Goal: Task Accomplishment & Management: Complete application form

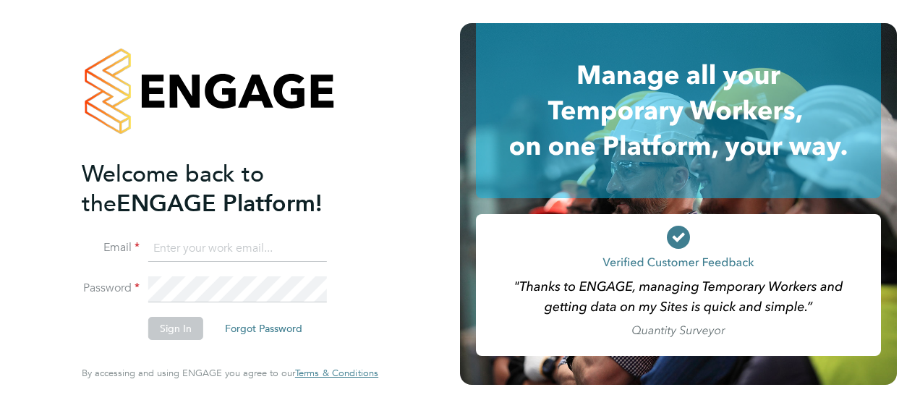
type input "[PERSON_NAME][EMAIL_ADDRESS][PERSON_NAME][DOMAIN_NAME]"
click at [179, 328] on button "Sign In" at bounding box center [175, 328] width 55 height 23
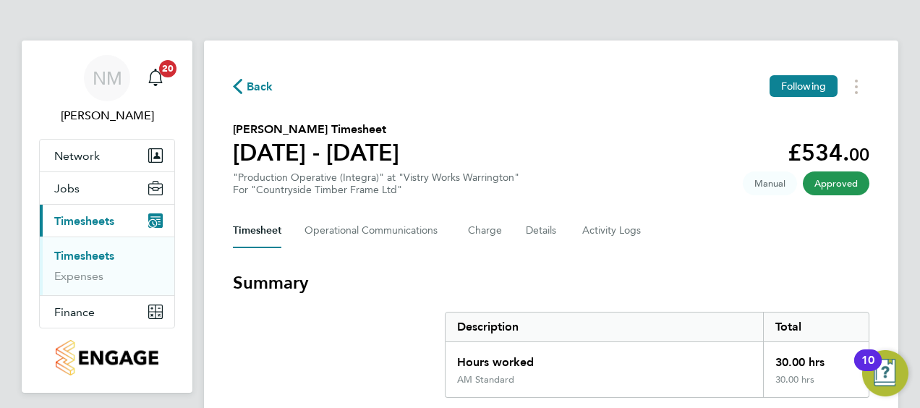
click at [269, 82] on span "Back" at bounding box center [260, 86] width 27 height 17
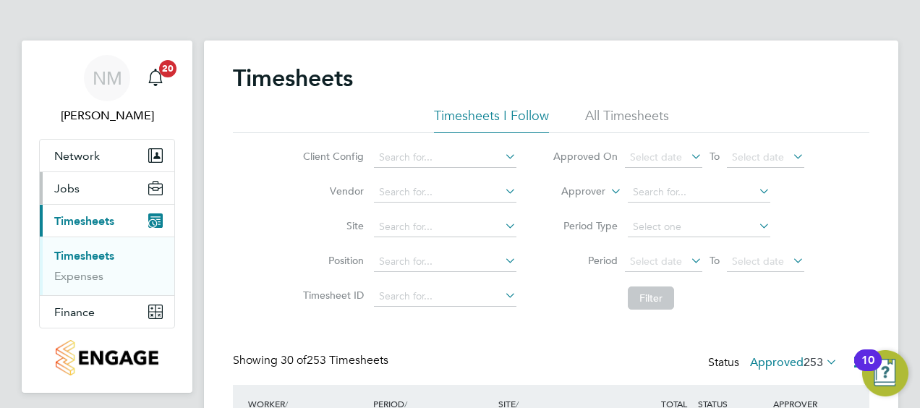
click at [72, 185] on span "Jobs" at bounding box center [66, 189] width 25 height 14
click at [86, 191] on button "Jobs" at bounding box center [107, 188] width 135 height 32
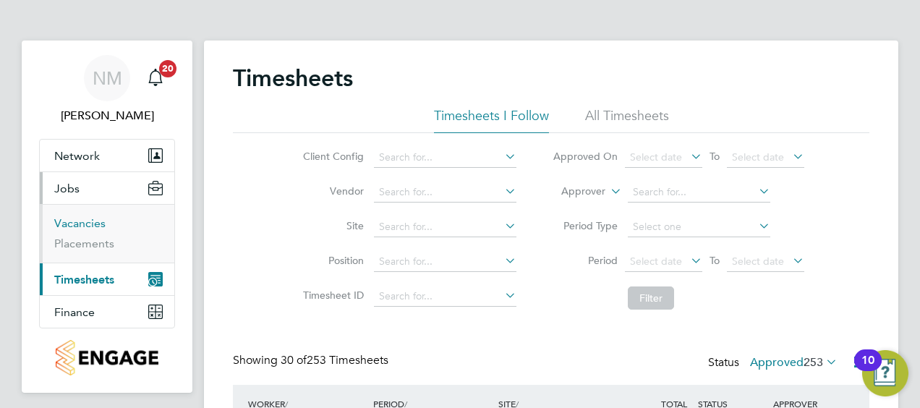
click at [80, 222] on link "Vacancies" at bounding box center [79, 223] width 51 height 14
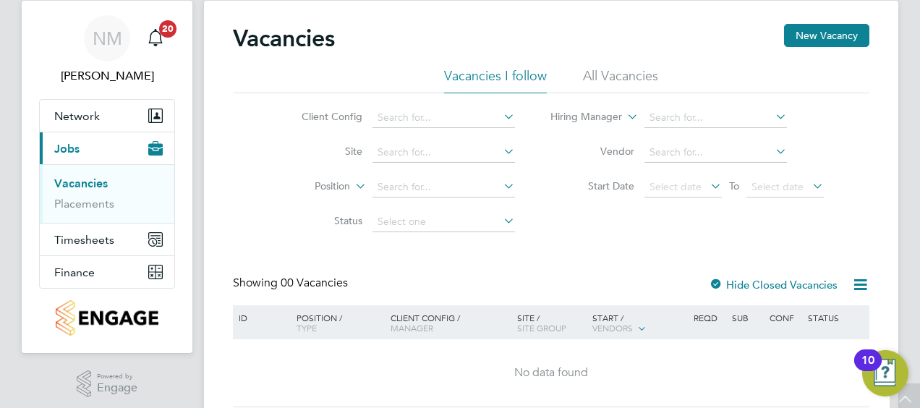
scroll to position [18, 0]
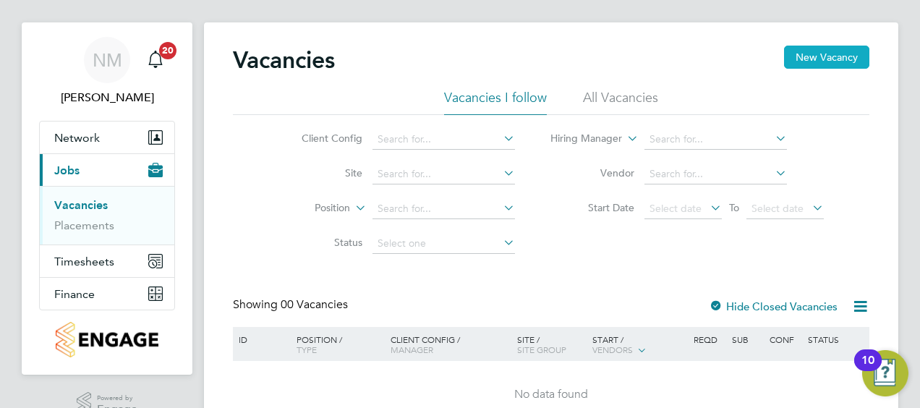
click at [830, 56] on button "New Vacancy" at bounding box center [826, 57] width 85 height 23
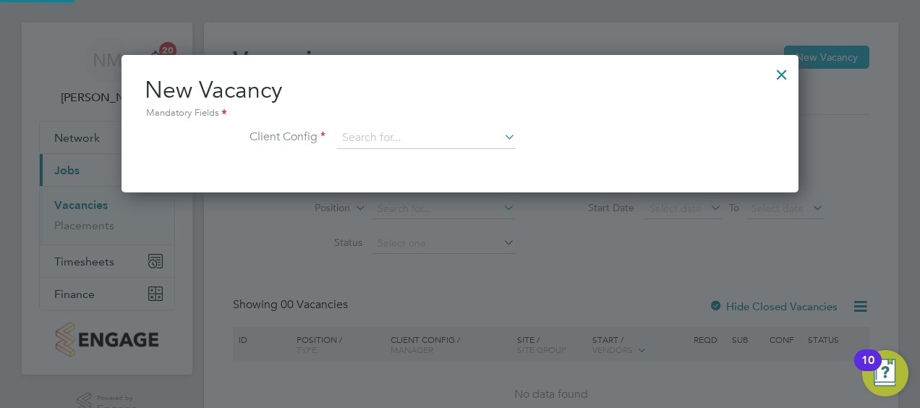
scroll to position [137, 677]
click at [501, 133] on icon at bounding box center [501, 137] width 0 height 20
click at [418, 333] on li "Countryside Timber Frame Ltd" at bounding box center [522, 336] width 370 height 20
type input "Countryside Timber Frame Ltd"
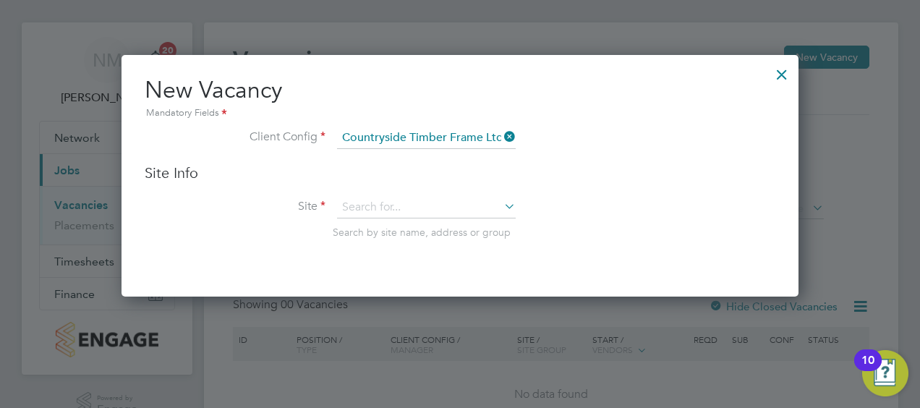
click at [501, 202] on icon at bounding box center [501, 206] width 0 height 20
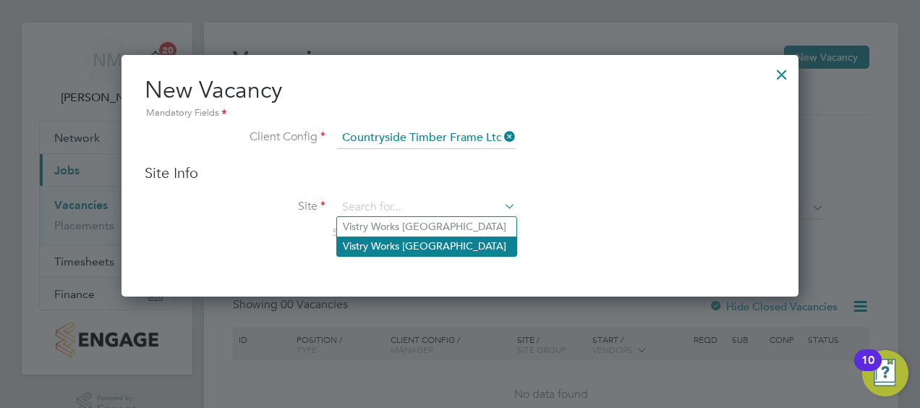
click at [451, 252] on li "Vistry Works Warrington" at bounding box center [426, 247] width 179 height 20
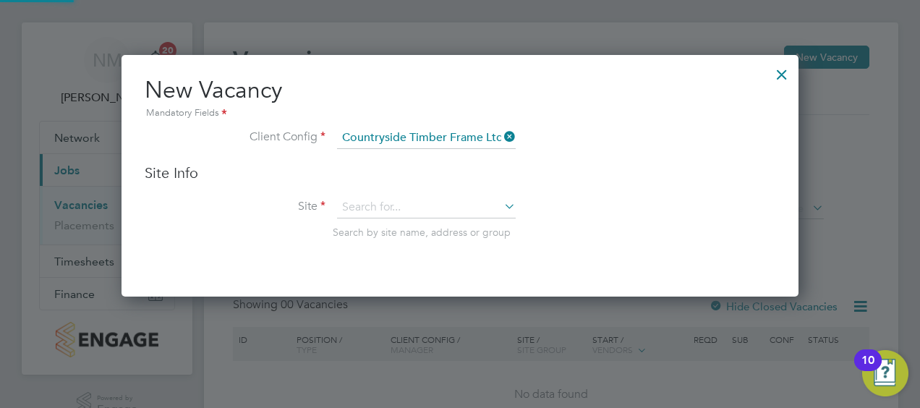
type input "Vistry Works Warrington"
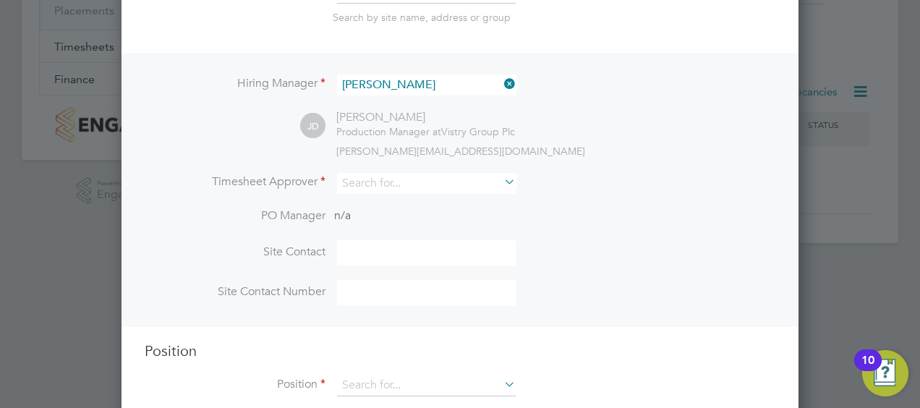
scroll to position [235, 0]
click at [501, 182] on icon at bounding box center [501, 179] width 0 height 20
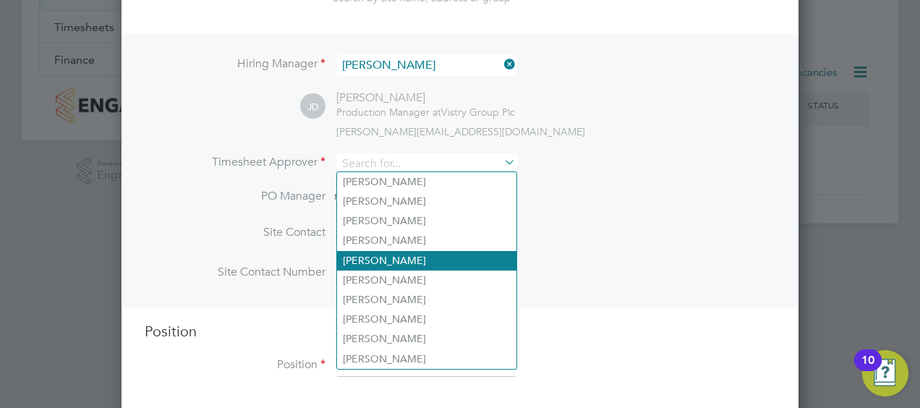
scroll to position [262, 0]
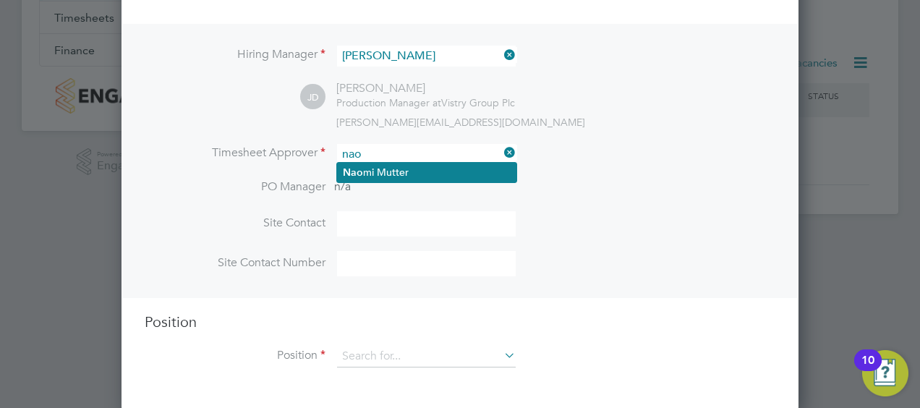
click at [388, 166] on li "Nao mi Mutter" at bounding box center [426, 173] width 179 height 20
type input "Naomi Mutter"
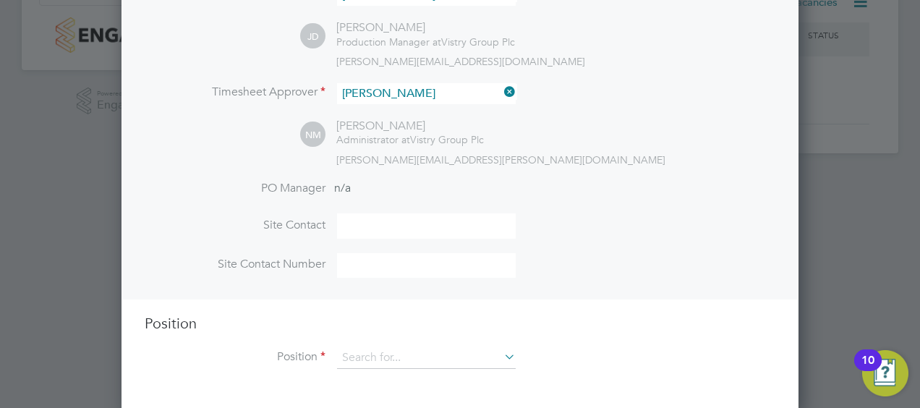
scroll to position [325, 0]
click at [501, 352] on icon at bounding box center [501, 354] width 0 height 20
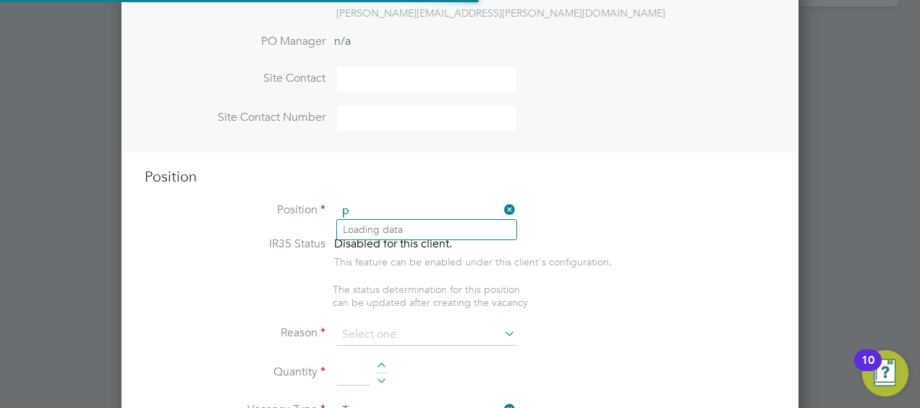
scroll to position [2069, 677]
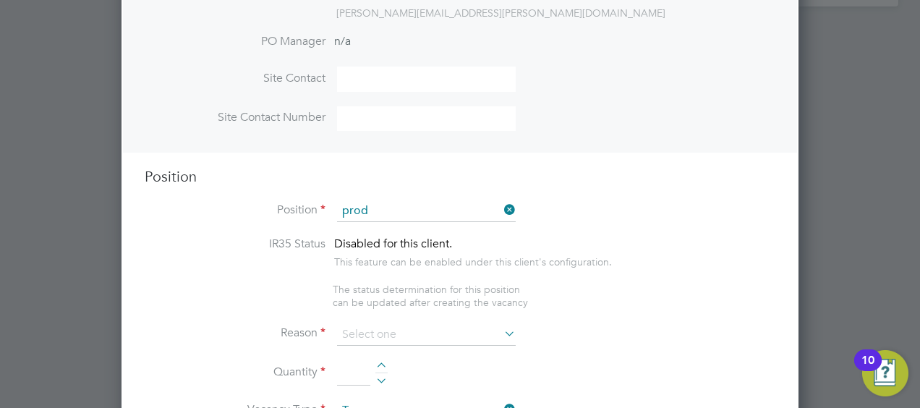
click at [441, 252] on li "Prod uction Operative (Best Connection)" at bounding box center [482, 250] width 290 height 20
type input "Production Operative (Best Connection)"
type textarea "You will be working on a semi-automated manufacturing line, producing engineere…"
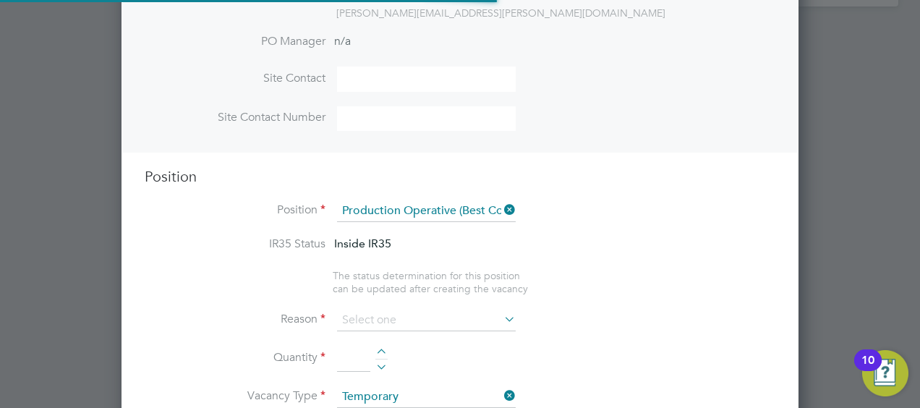
scroll to position [7, 7]
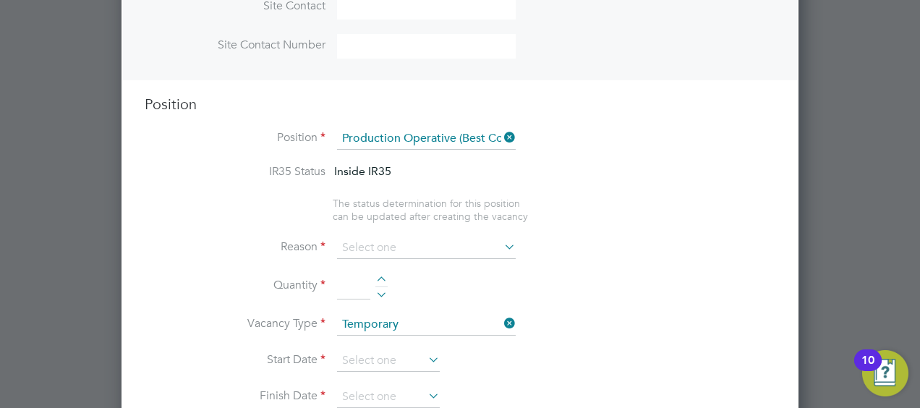
click at [501, 242] on icon at bounding box center [501, 247] width 0 height 20
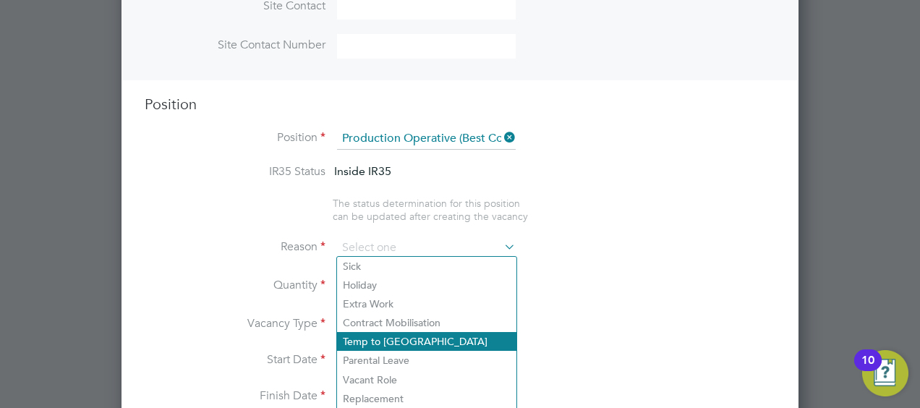
scroll to position [614, 0]
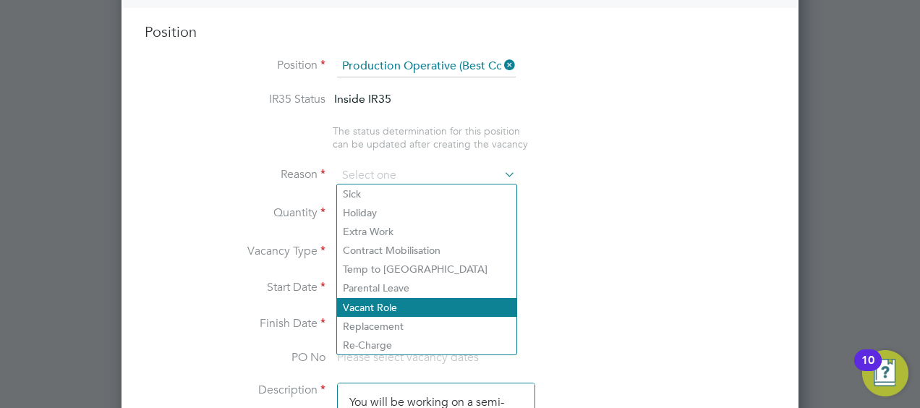
click at [398, 299] on li "Vacant Role" at bounding box center [426, 307] width 179 height 19
type input "Vacant Role"
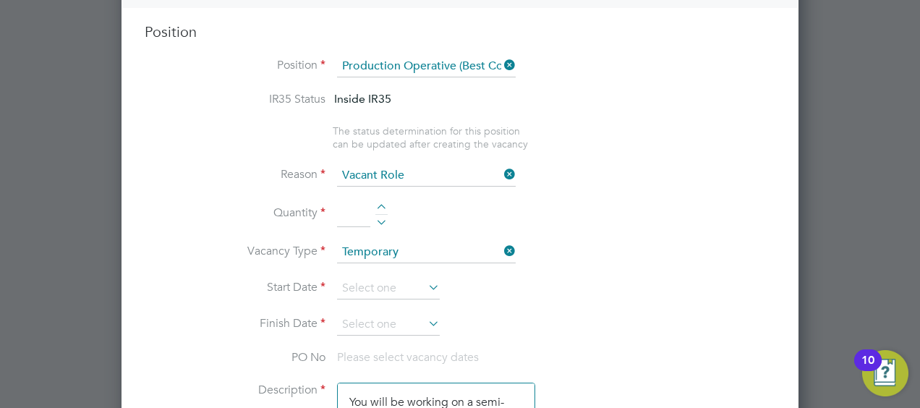
click at [632, 279] on li "Start Date" at bounding box center [460, 296] width 631 height 36
click at [362, 214] on input at bounding box center [353, 214] width 33 height 26
type input "1"
click at [414, 285] on input at bounding box center [388, 289] width 103 height 22
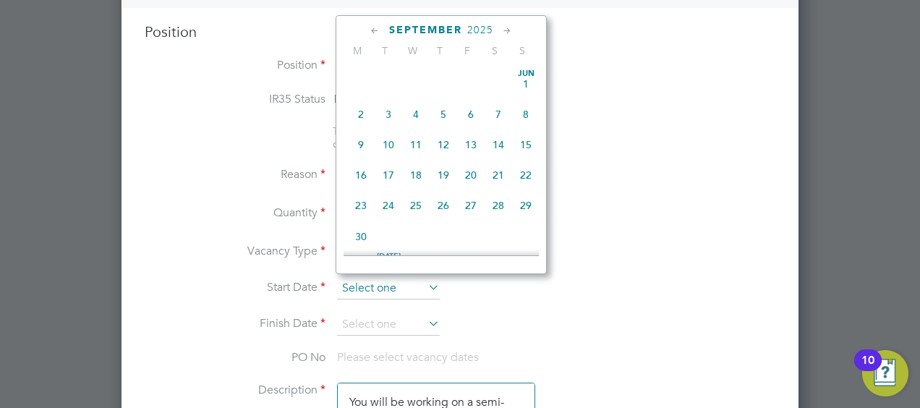
scroll to position [558, 0]
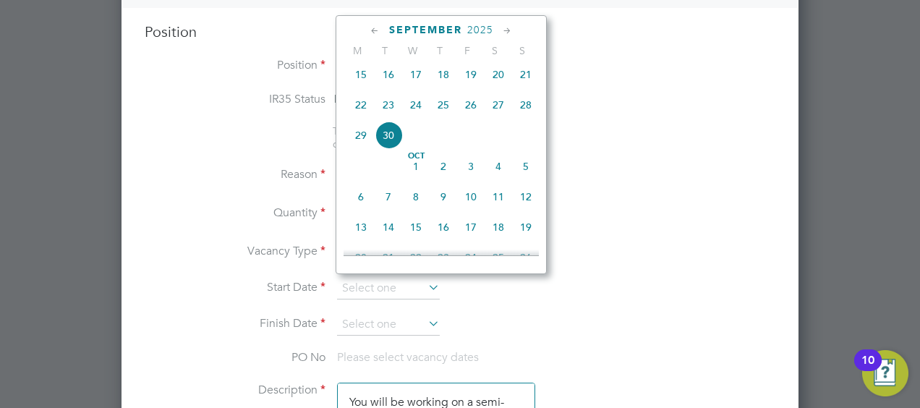
click at [367, 115] on span "22" at bounding box center [360, 104] width 27 height 27
type input "22 Sep 2025"
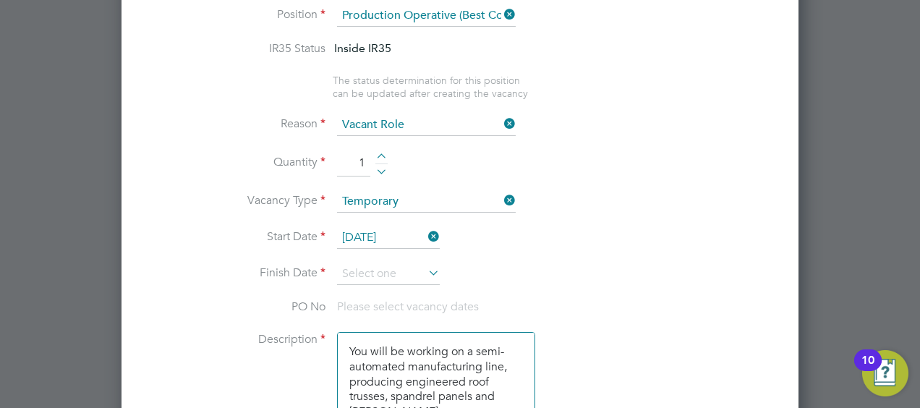
scroll to position [687, 0]
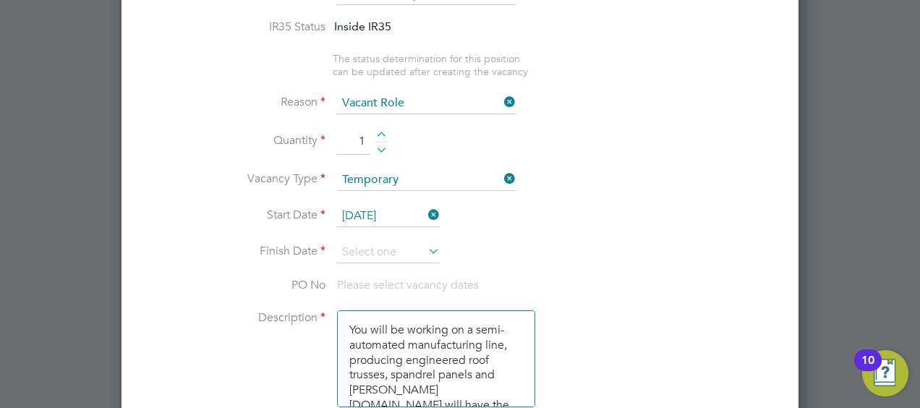
click at [425, 241] on icon at bounding box center [425, 251] width 0 height 20
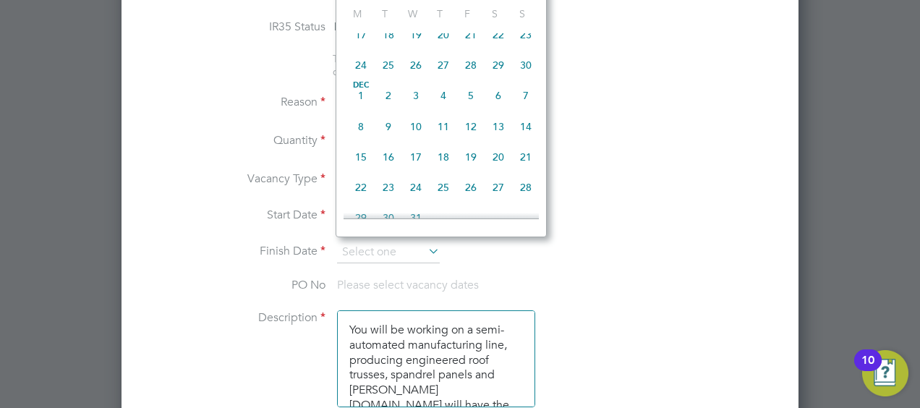
scroll to position [920, 0]
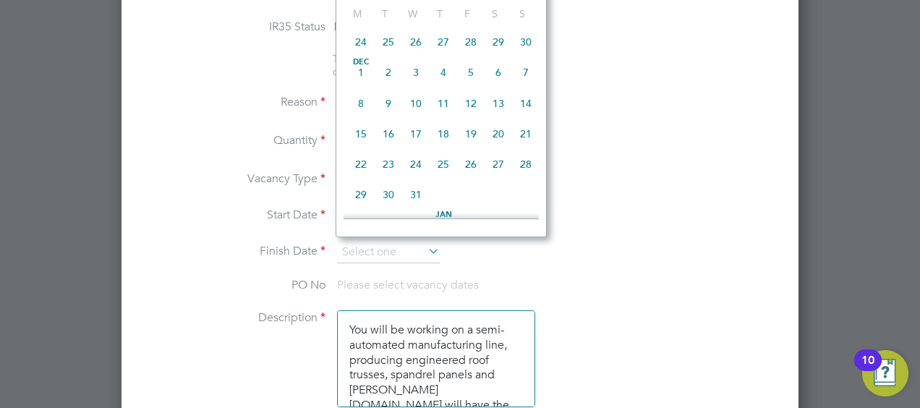
click at [439, 177] on span "25" at bounding box center [443, 163] width 27 height 27
type input "25 Dec 2025"
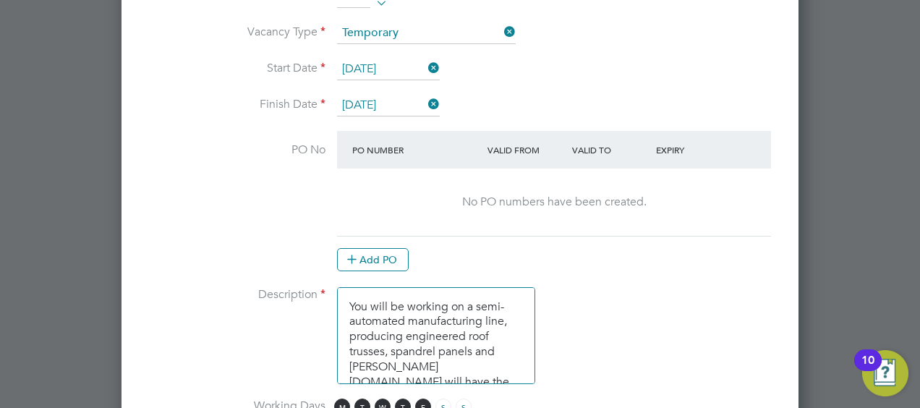
scroll to position [831, 0]
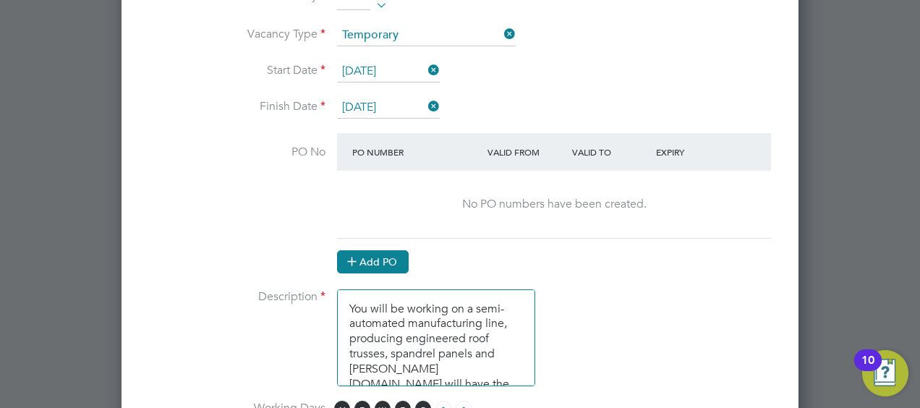
click at [386, 253] on button "Add PO" at bounding box center [373, 261] width 72 height 23
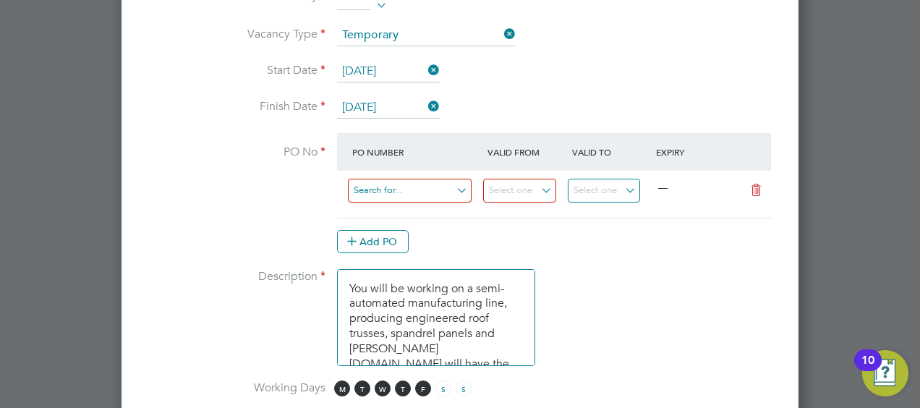
click at [460, 187] on input at bounding box center [410, 191] width 124 height 24
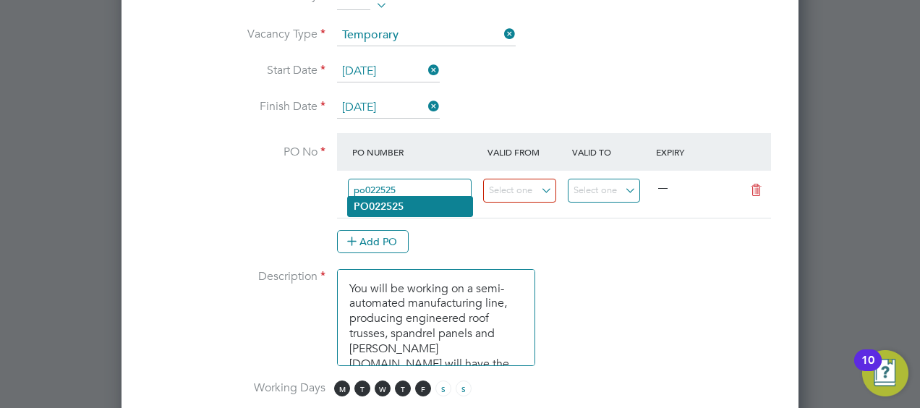
type input "po022525"
click at [386, 206] on b "PO022525" at bounding box center [379, 206] width 50 height 12
type input "07 Jul 2025"
type input "05 Oct 2025"
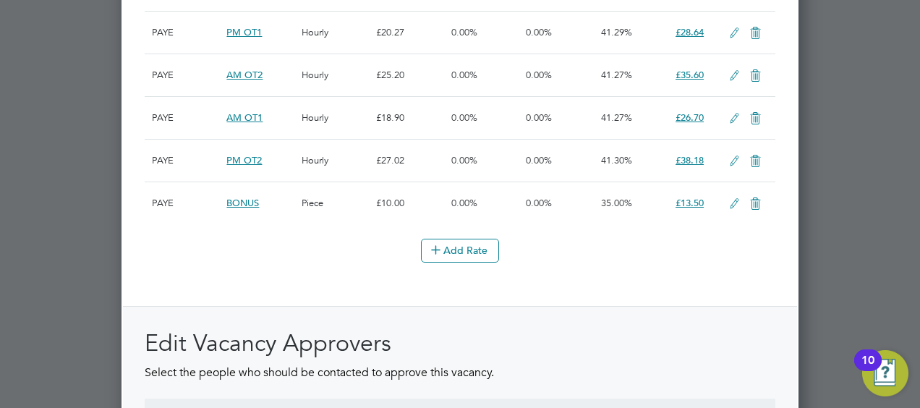
scroll to position [2133, 0]
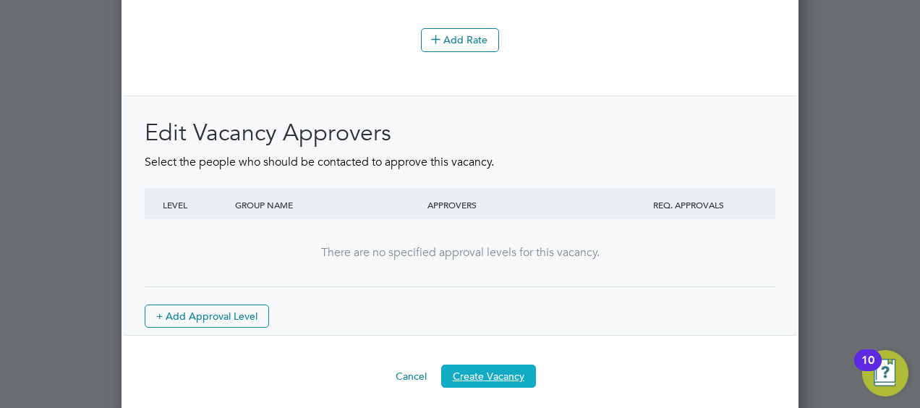
click at [488, 366] on button "Create Vacancy" at bounding box center [488, 376] width 95 height 23
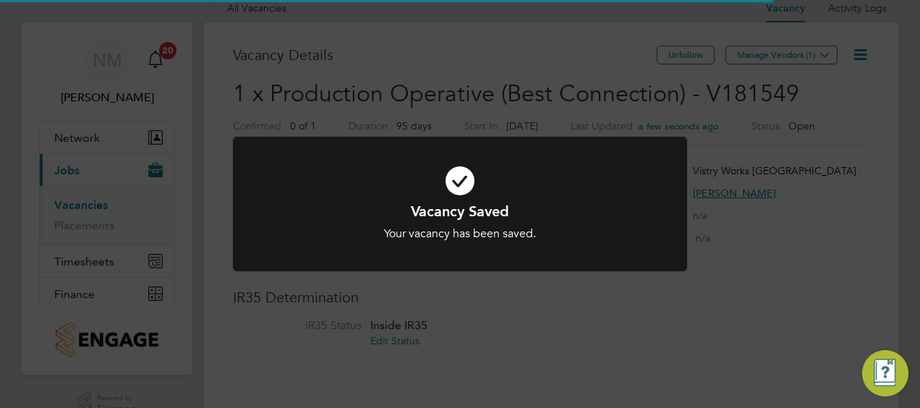
scroll to position [7, 7]
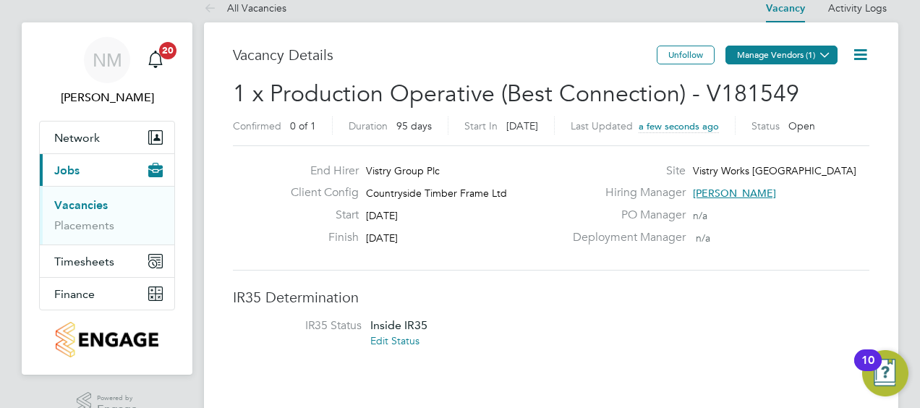
click at [773, 59] on button "Manage Vendors (1)" at bounding box center [782, 55] width 112 height 19
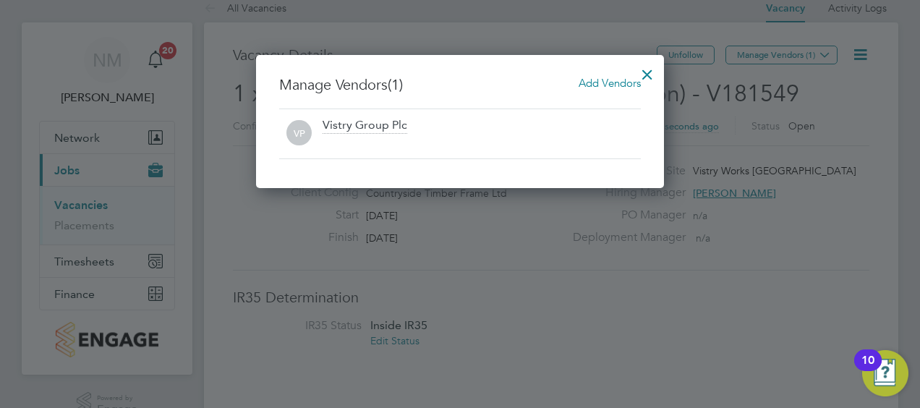
click at [619, 80] on span "Add Vendors" at bounding box center [610, 83] width 62 height 14
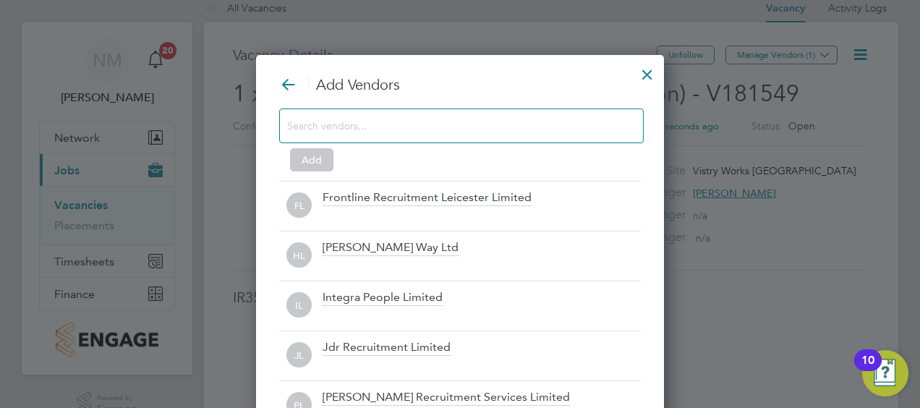
click at [379, 126] on input at bounding box center [450, 125] width 326 height 19
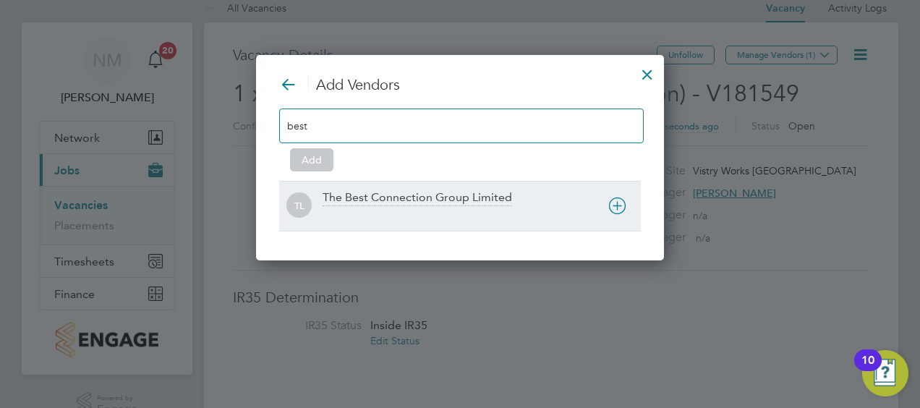
type input "best"
click at [389, 195] on div "The Best Connection Group Limited" at bounding box center [418, 198] width 190 height 16
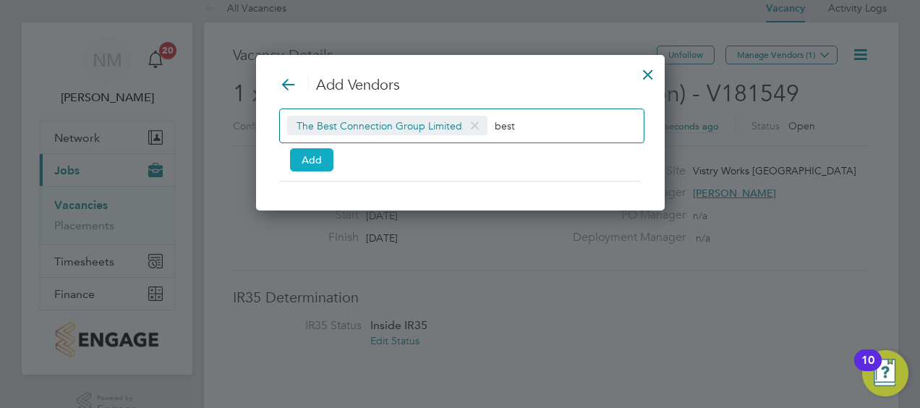
click at [308, 161] on button "Add" at bounding box center [311, 159] width 43 height 23
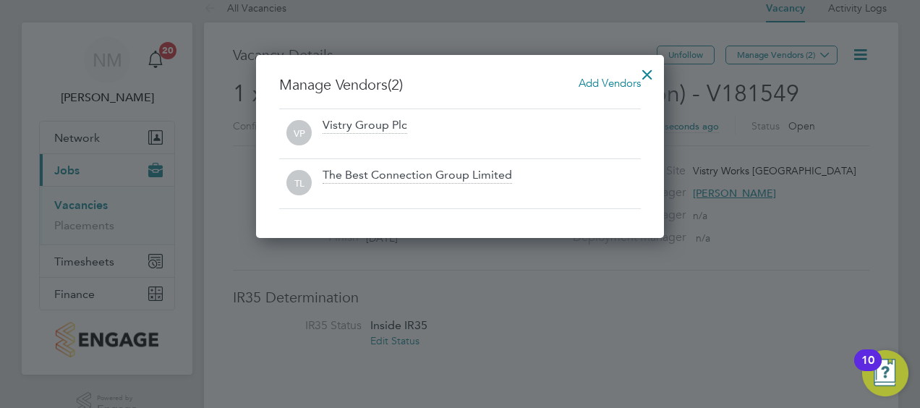
drag, startPoint x: 647, startPoint y: 73, endPoint x: 689, endPoint y: 86, distance: 44.6
click at [647, 73] on div at bounding box center [647, 71] width 26 height 26
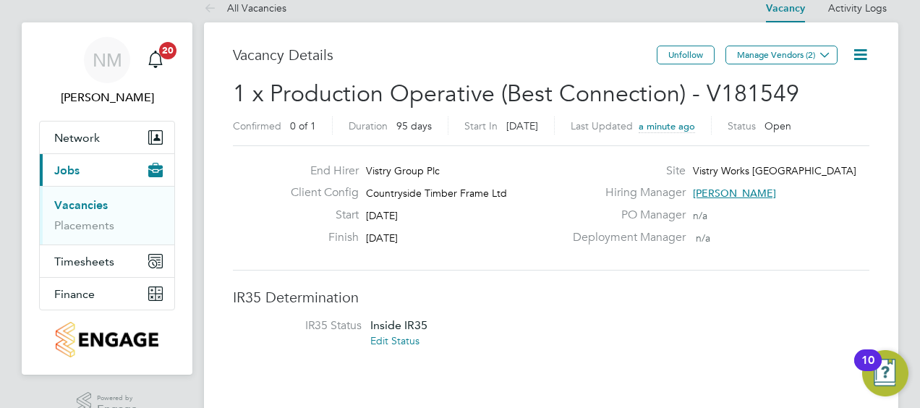
click at [87, 207] on link "Vacancies" at bounding box center [81, 205] width 54 height 14
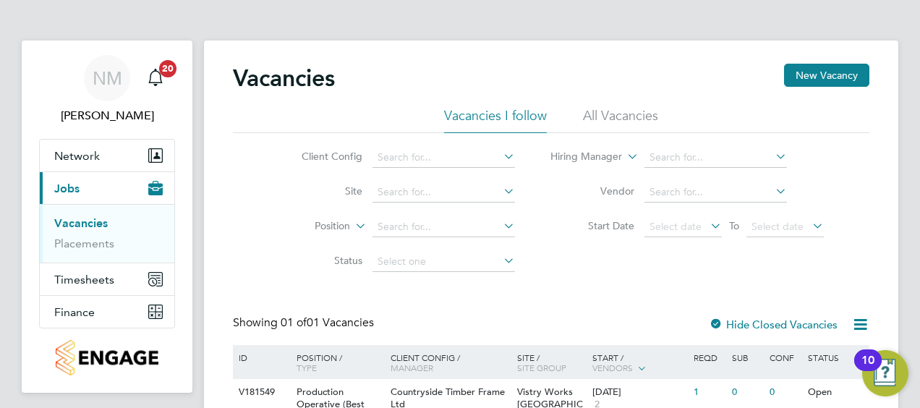
click at [501, 158] on icon at bounding box center [501, 156] width 0 height 20
drag, startPoint x: 255, startPoint y: 198, endPoint x: 294, endPoint y: 189, distance: 40.2
click at [255, 197] on div "Client Config Site Position Status Hiring Manager Vendor Start Date Select date…" at bounding box center [551, 206] width 637 height 146
click at [626, 114] on li "All Vacancies" at bounding box center [620, 120] width 75 height 26
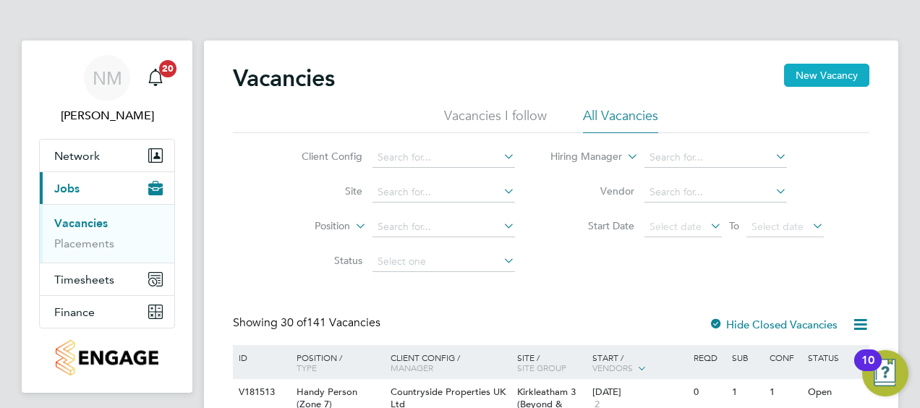
click at [827, 74] on button "New Vacancy" at bounding box center [826, 75] width 85 height 23
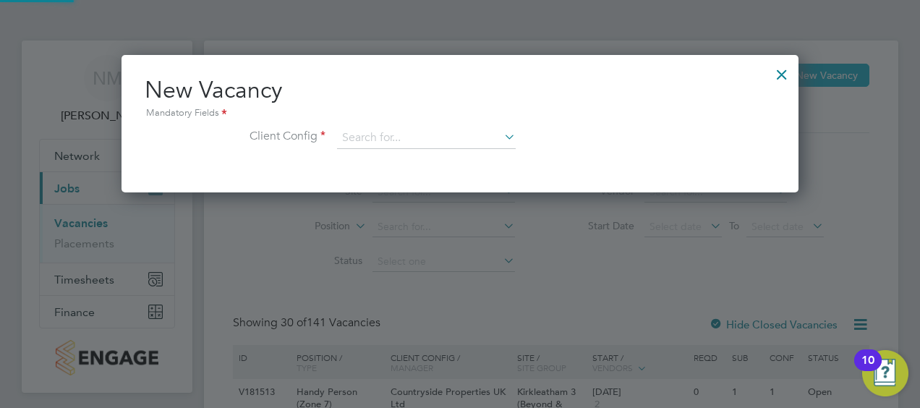
scroll to position [137, 677]
click at [384, 137] on input at bounding box center [426, 138] width 179 height 22
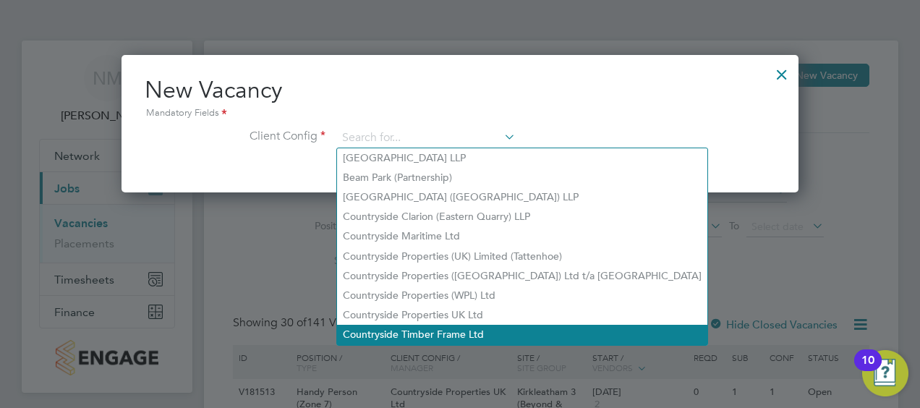
click at [381, 331] on li "Countryside Timber Frame Ltd" at bounding box center [522, 335] width 370 height 20
type input "Countryside Timber Frame Ltd"
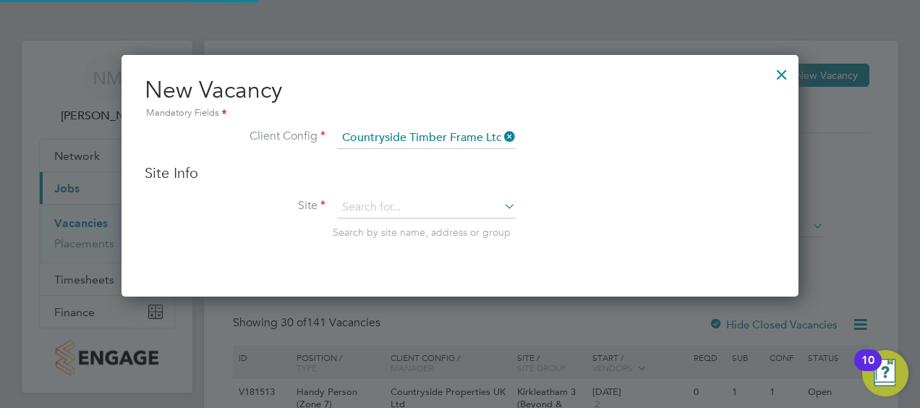
scroll to position [241, 677]
click at [424, 208] on input at bounding box center [426, 208] width 179 height 22
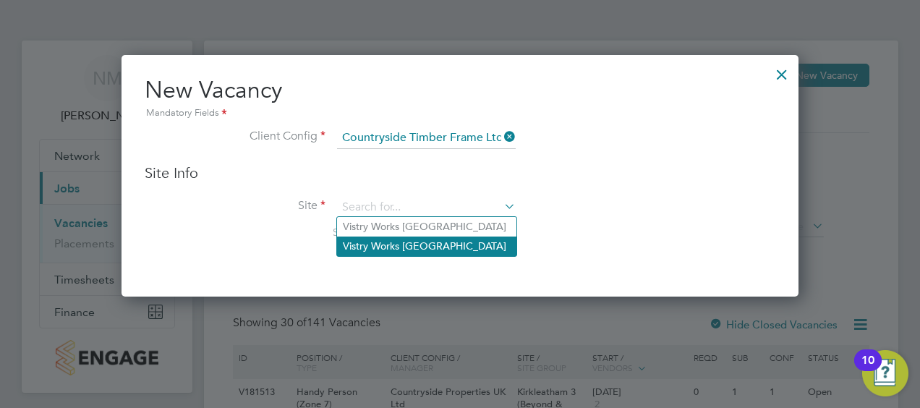
click at [389, 243] on li "Vistry Works Warrington" at bounding box center [426, 247] width 179 height 20
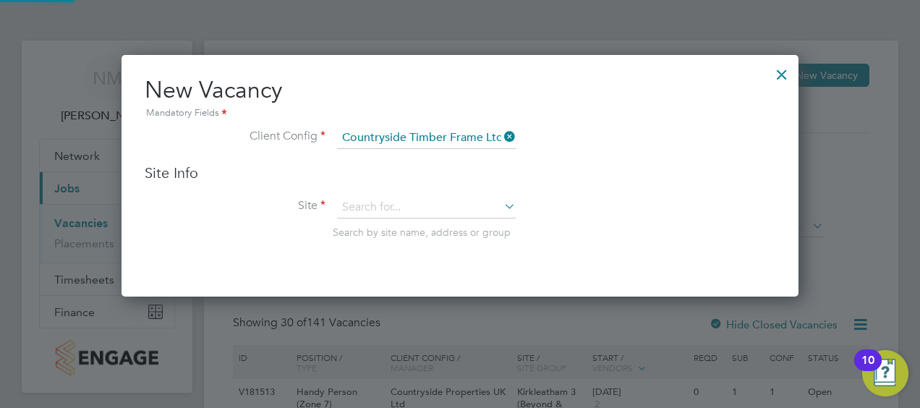
type input "Vistry Works Warrington"
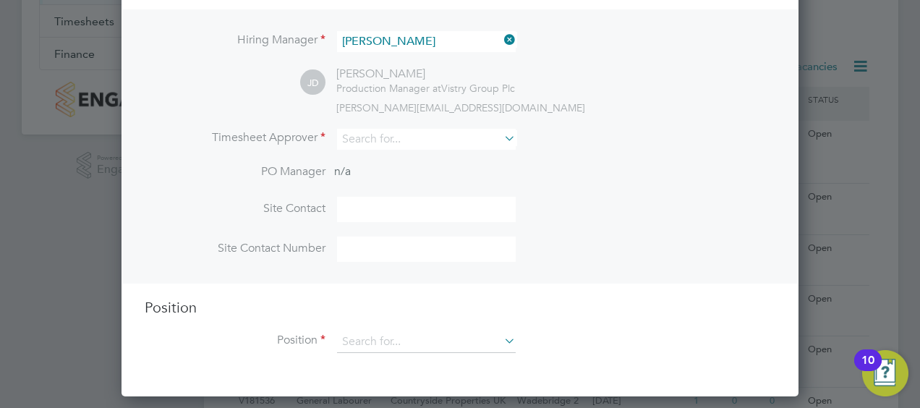
scroll to position [289, 0]
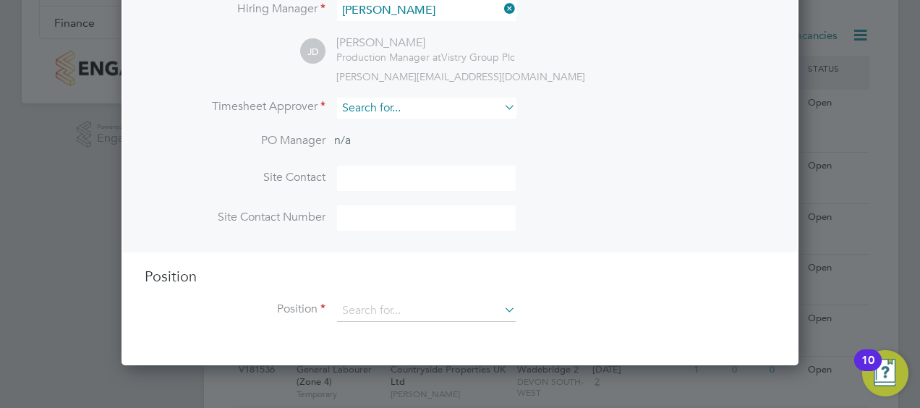
click at [440, 110] on input at bounding box center [426, 108] width 179 height 21
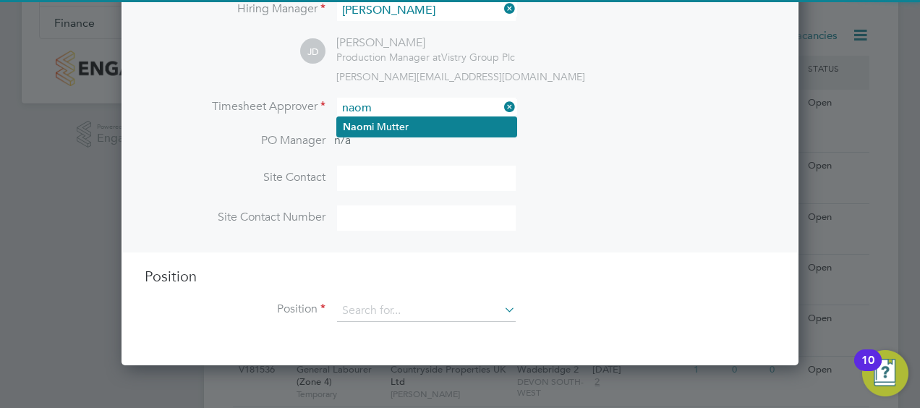
click at [407, 129] on li "Naom i Mutter" at bounding box center [426, 127] width 179 height 20
type input "Naomi Mutter"
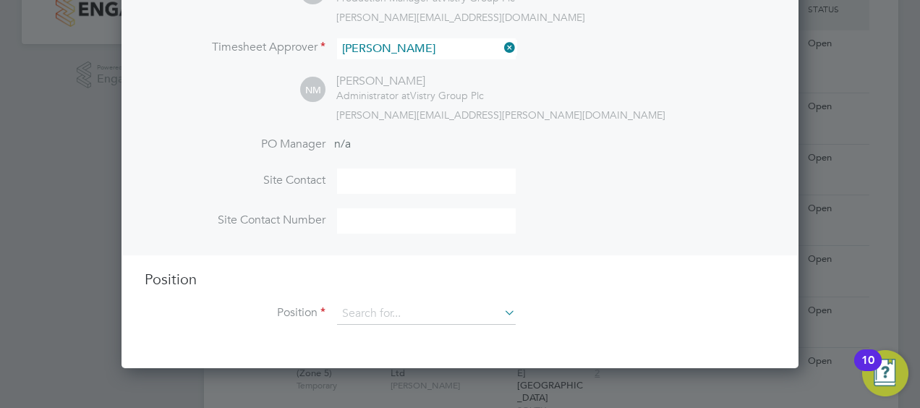
scroll to position [434, 0]
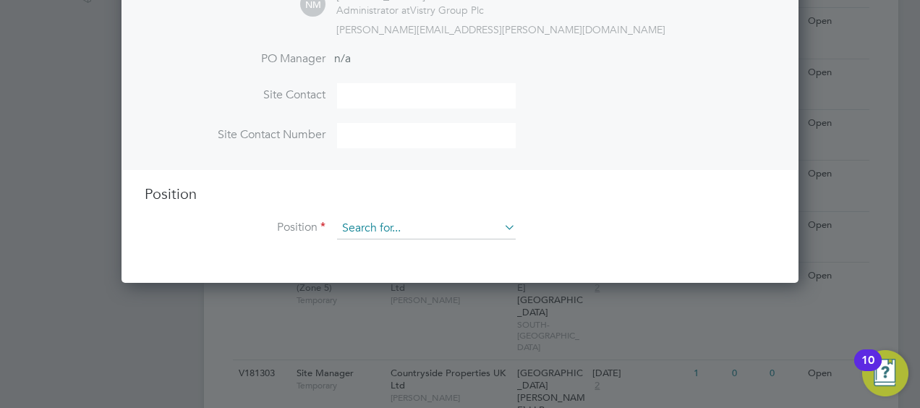
click at [391, 224] on input at bounding box center [426, 229] width 179 height 22
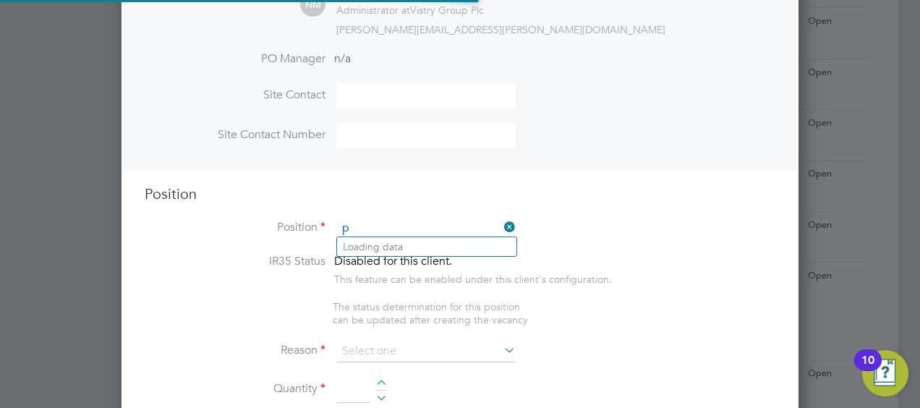
scroll to position [2069, 677]
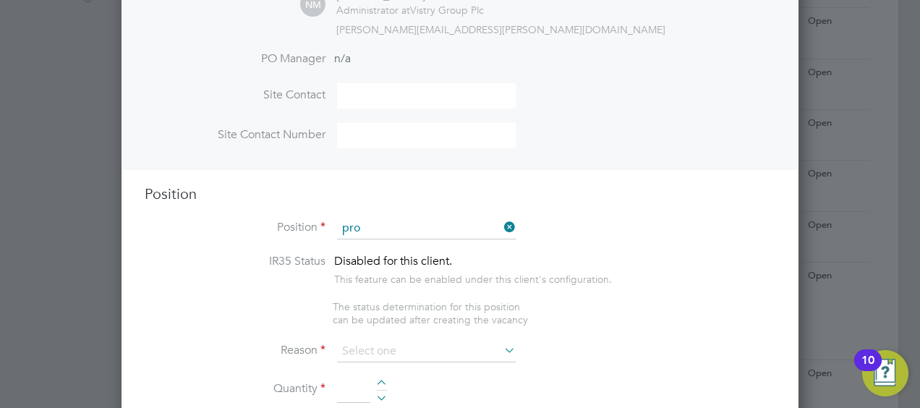
click at [405, 328] on li "Pro duction Operative (JDR)" at bounding box center [482, 326] width 290 height 20
type input "Production Operative (JDR)"
type textarea "You will be working on a semi-automated manufacturing line, producing engineere…"
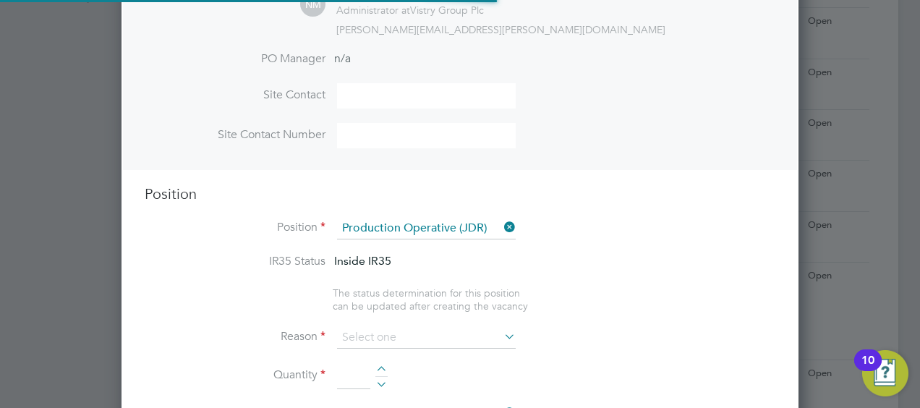
scroll to position [43, 75]
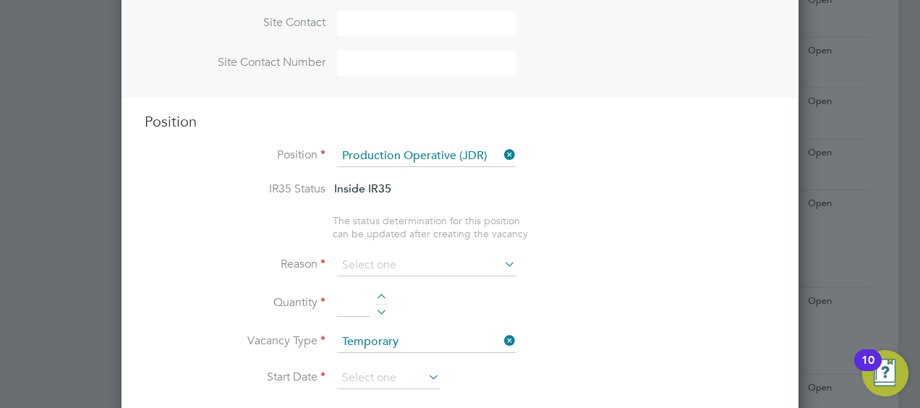
click at [501, 259] on icon at bounding box center [501, 264] width 0 height 20
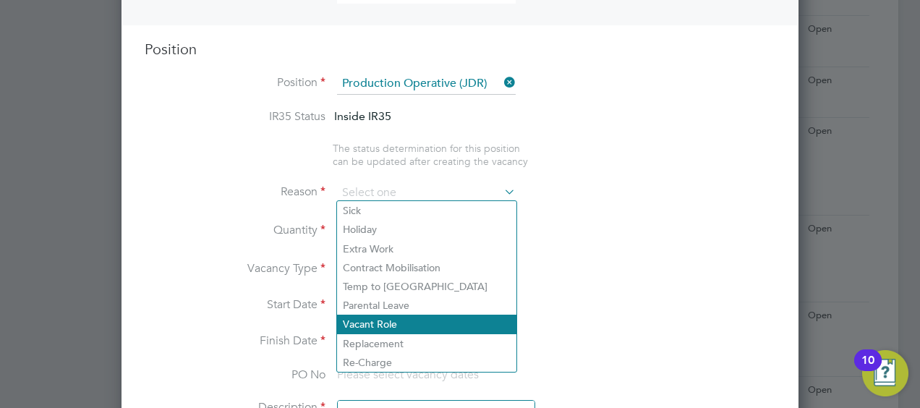
click at [433, 321] on li "Vacant Role" at bounding box center [426, 324] width 179 height 19
type input "Vacant Role"
click at [429, 318] on li "Vacant Role" at bounding box center [426, 324] width 179 height 19
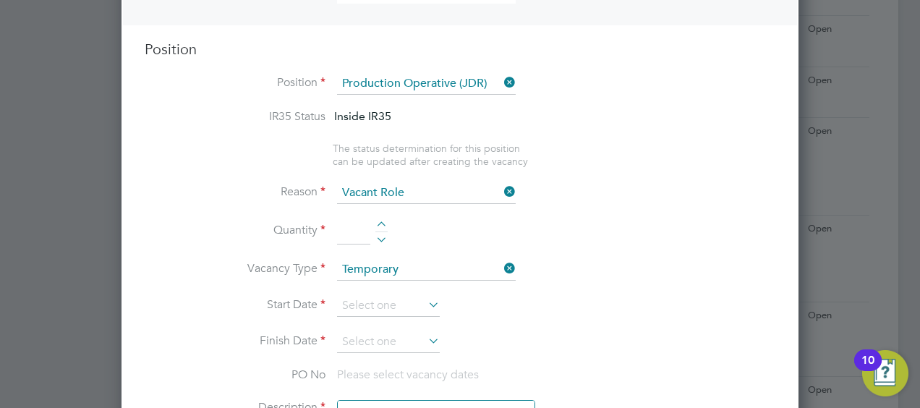
click at [217, 187] on label "Reason" at bounding box center [235, 191] width 181 height 15
click at [359, 231] on input at bounding box center [353, 231] width 33 height 26
click at [378, 213] on li "Reason Vacant Role" at bounding box center [460, 200] width 631 height 36
click at [380, 218] on li "Quantity 1" at bounding box center [460, 238] width 631 height 41
click at [382, 221] on div at bounding box center [381, 226] width 12 height 10
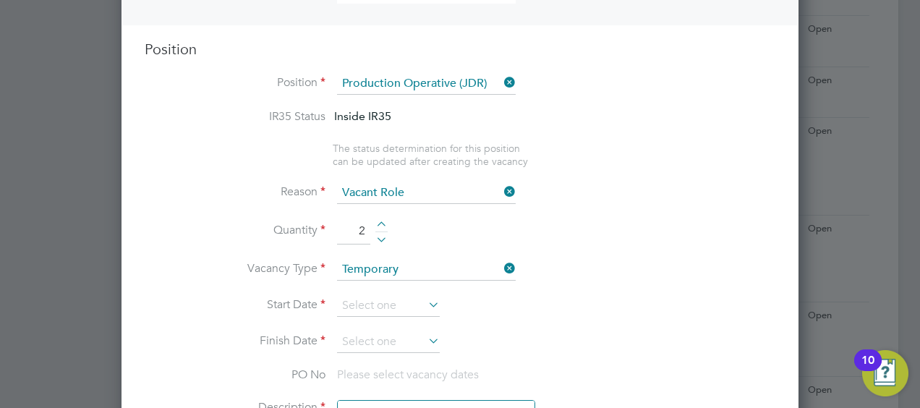
click at [381, 221] on div at bounding box center [381, 226] width 12 height 10
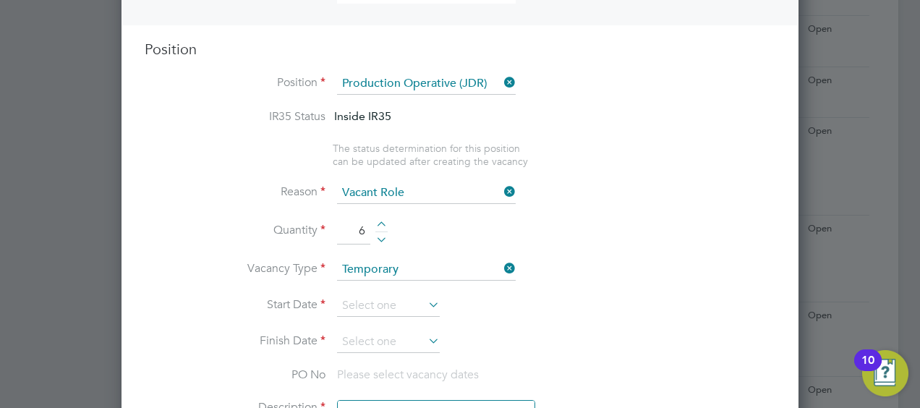
type input "7"
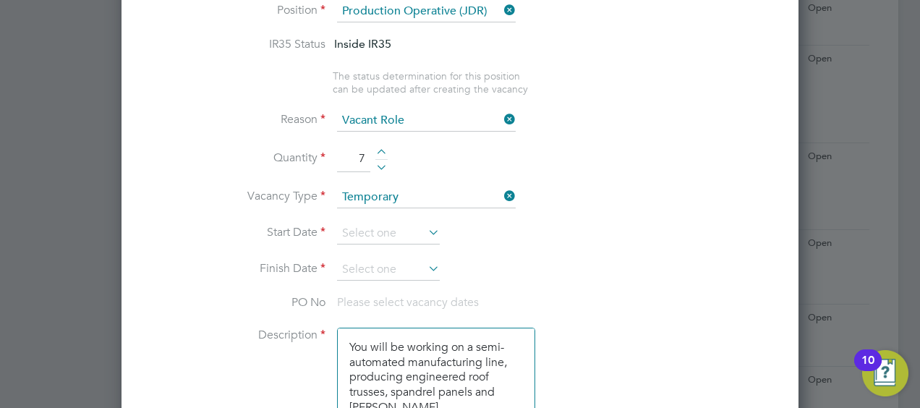
click at [425, 226] on icon at bounding box center [425, 232] width 0 height 20
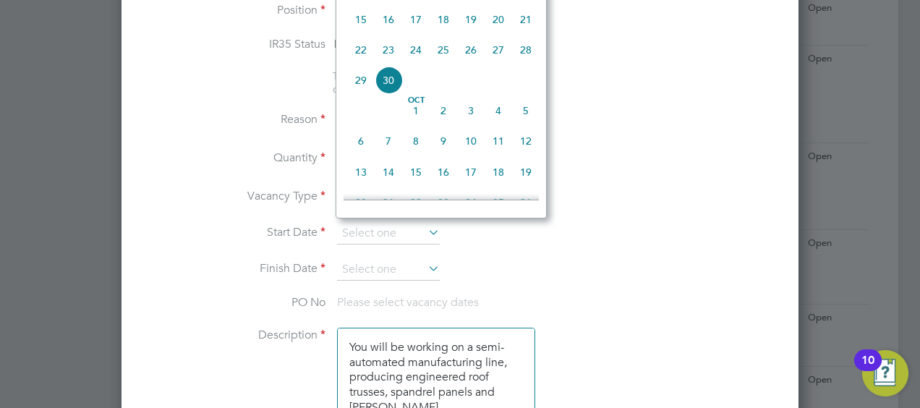
click at [390, 93] on span "30" at bounding box center [388, 80] width 27 height 27
type input "30 Sep 2025"
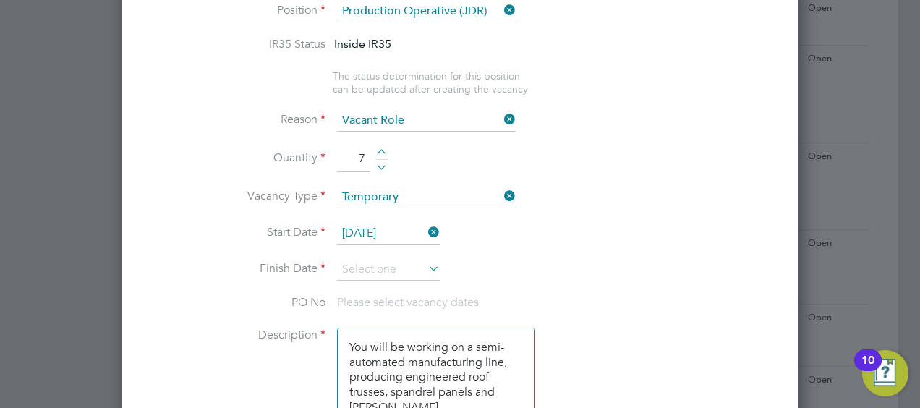
click at [425, 264] on icon at bounding box center [425, 268] width 0 height 20
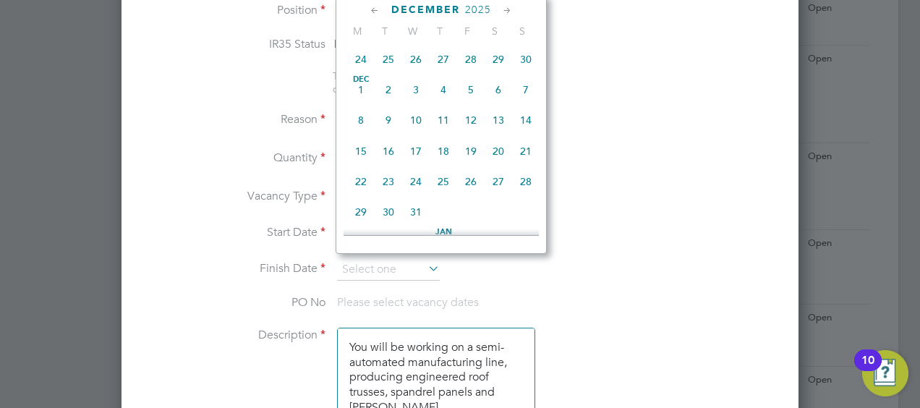
click at [440, 195] on span "25" at bounding box center [443, 181] width 27 height 27
type input "25 Dec 2025"
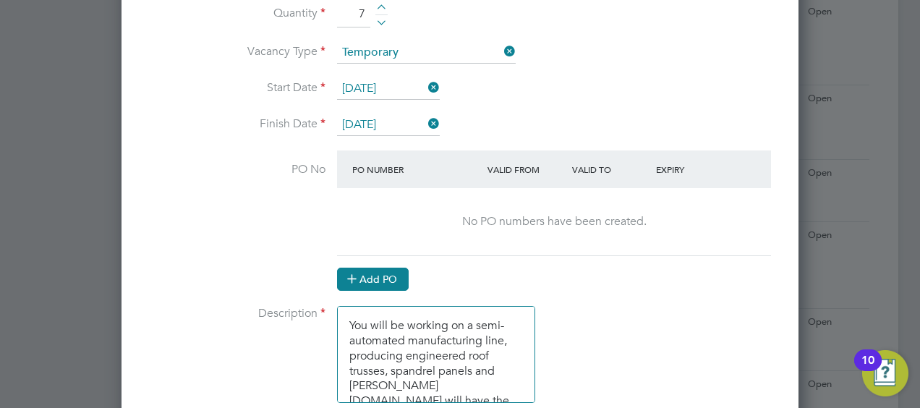
click at [391, 278] on button "Add PO" at bounding box center [373, 279] width 72 height 23
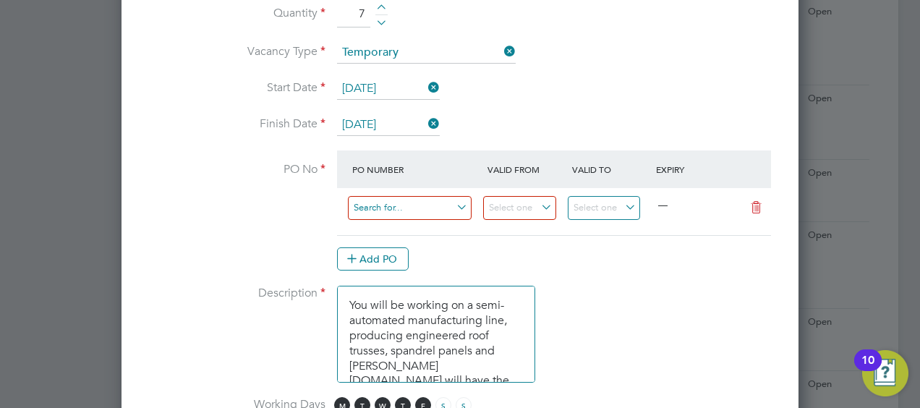
click at [387, 207] on input at bounding box center [410, 208] width 124 height 24
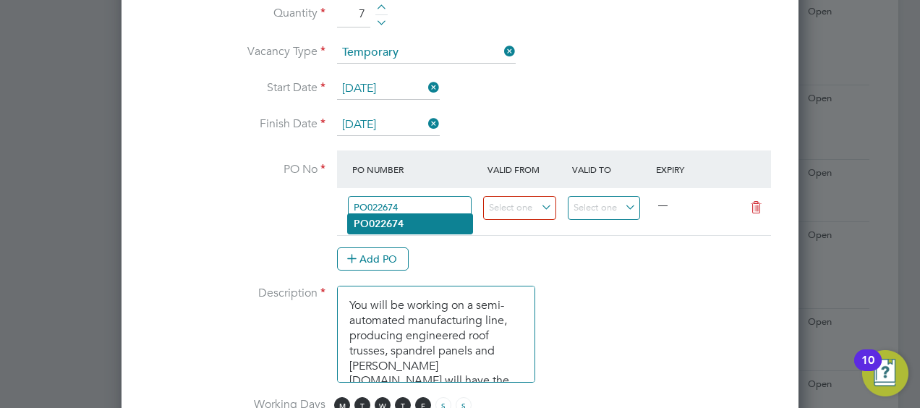
type input "PO022674"
click at [392, 219] on b "PO022674" at bounding box center [379, 224] width 50 height 12
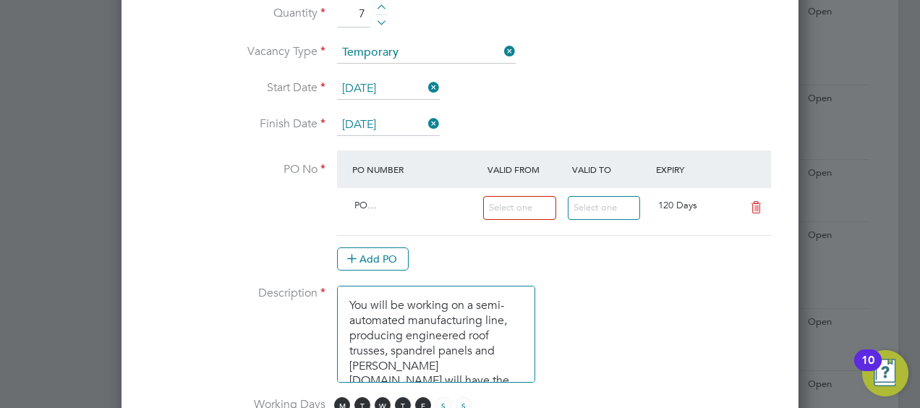
type input "05 Aug 2025"
type input "28 Jan 2026"
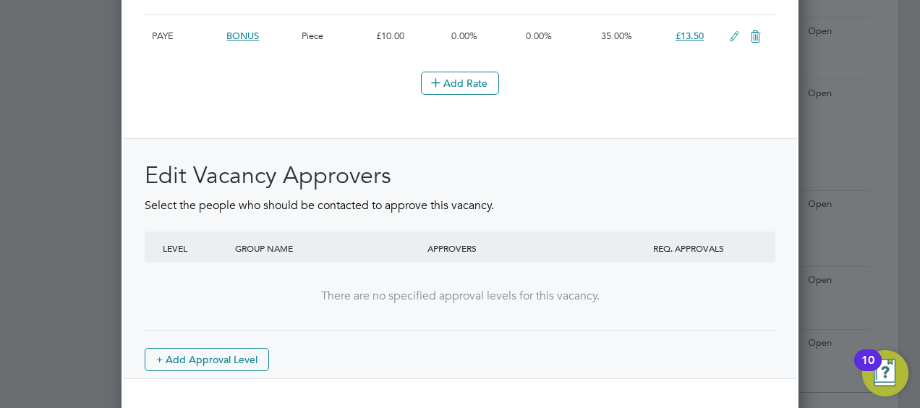
scroll to position [2115, 0]
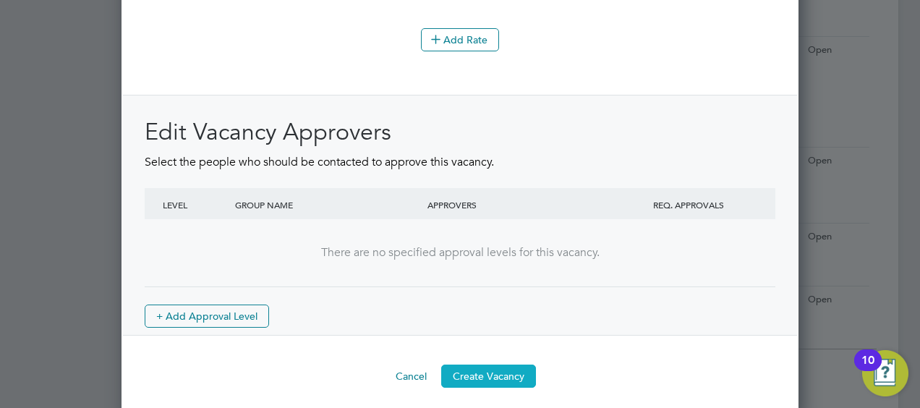
click at [485, 365] on button "Create Vacancy" at bounding box center [488, 376] width 95 height 23
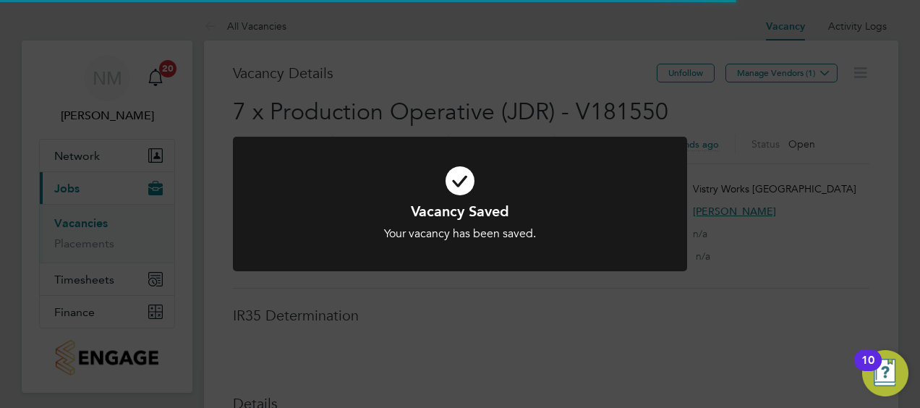
scroll to position [7, 7]
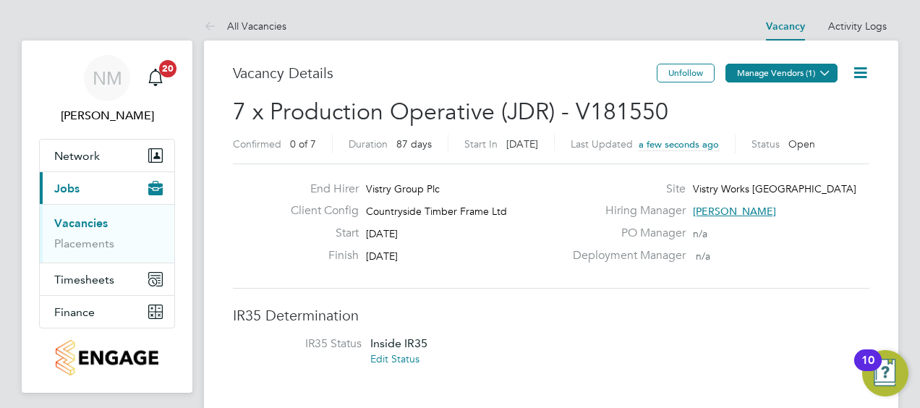
click at [802, 75] on button "Manage Vendors (1)" at bounding box center [782, 73] width 112 height 19
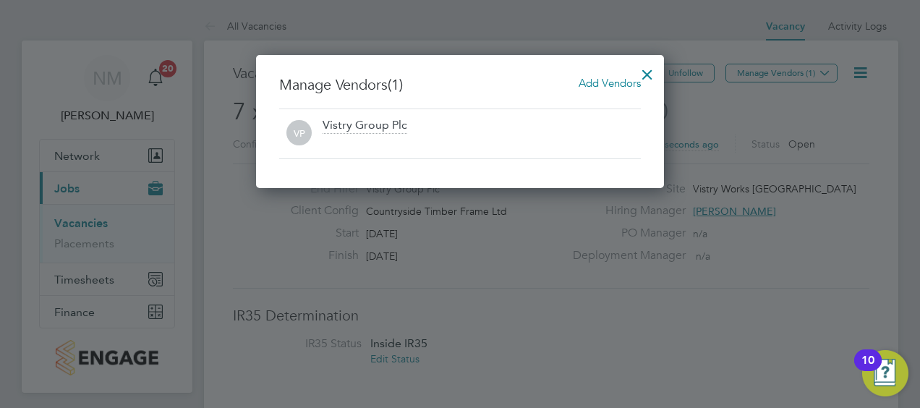
click at [602, 82] on span "Add Vendors" at bounding box center [610, 83] width 62 height 14
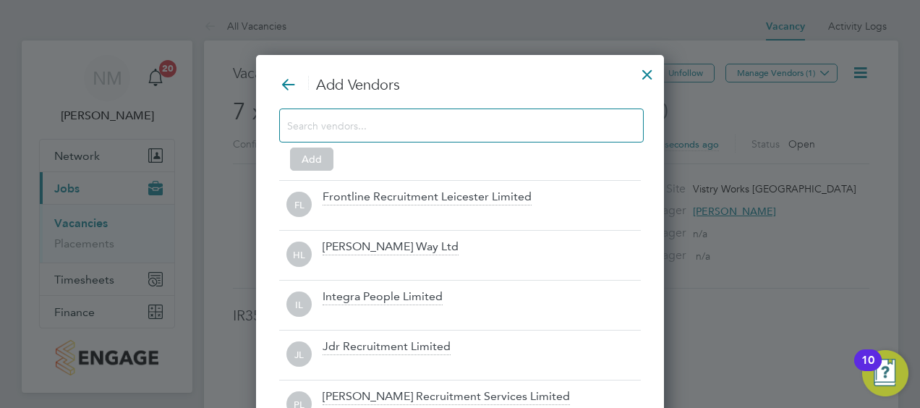
click at [436, 116] on input at bounding box center [450, 125] width 326 height 19
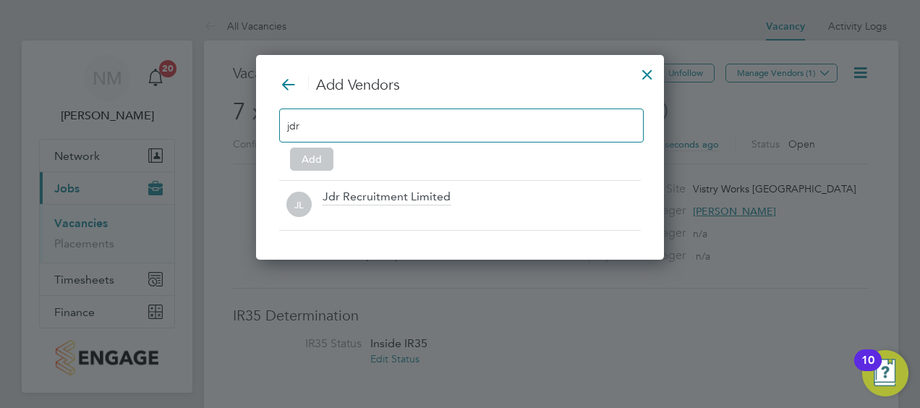
type input "jdr"
click at [644, 75] on div at bounding box center [647, 71] width 26 height 26
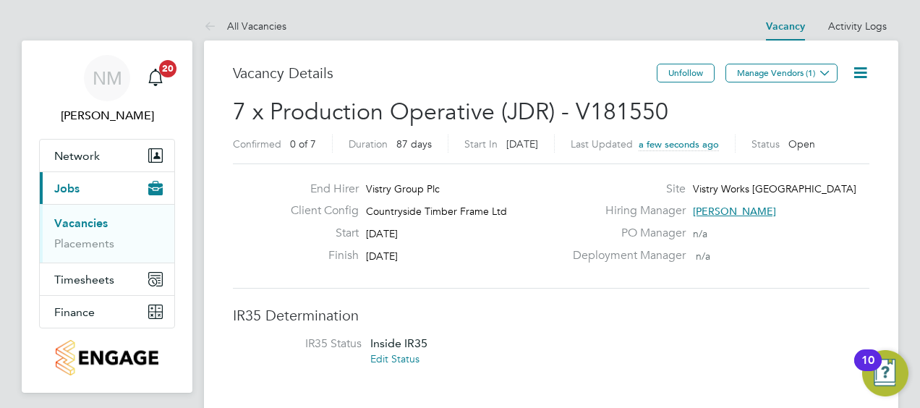
click at [863, 72] on icon at bounding box center [860, 73] width 18 height 18
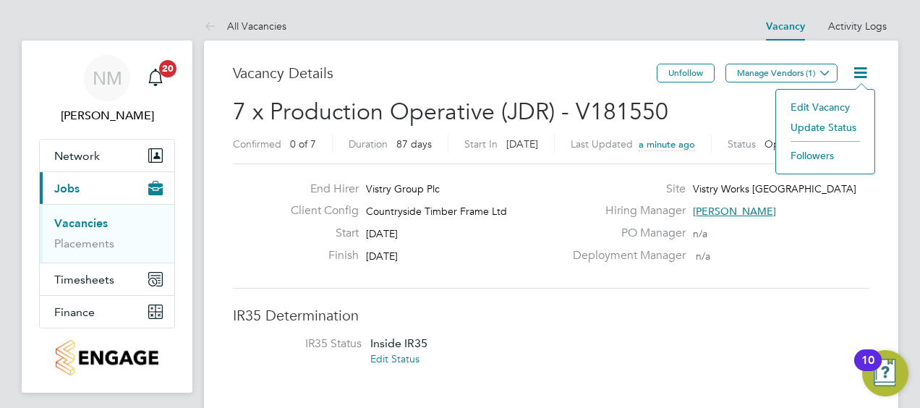
click at [826, 122] on li "Update Status" at bounding box center [825, 127] width 84 height 20
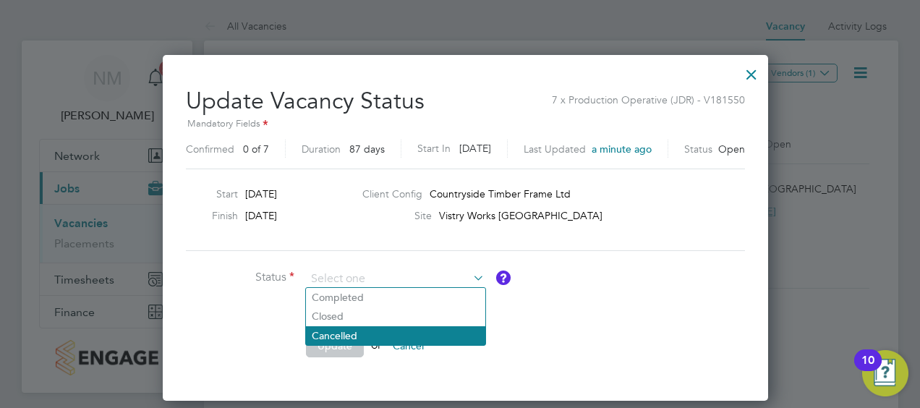
click at [359, 338] on li "Cancelled" at bounding box center [395, 335] width 179 height 19
type input "Cancelled"
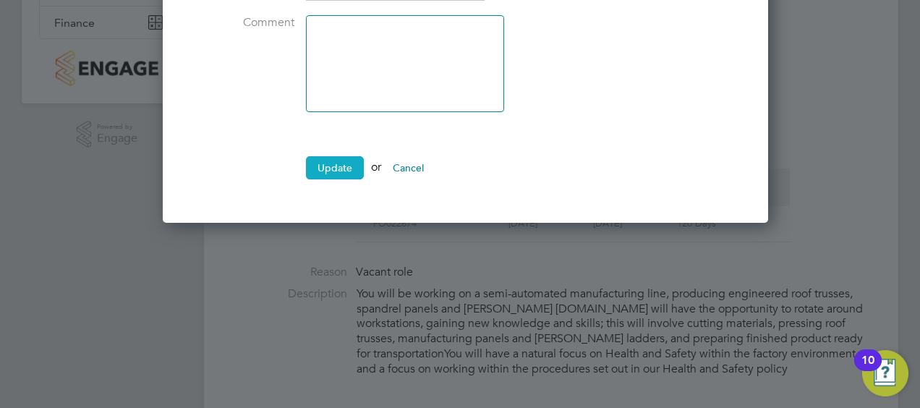
click at [339, 159] on button "Update" at bounding box center [335, 167] width 58 height 23
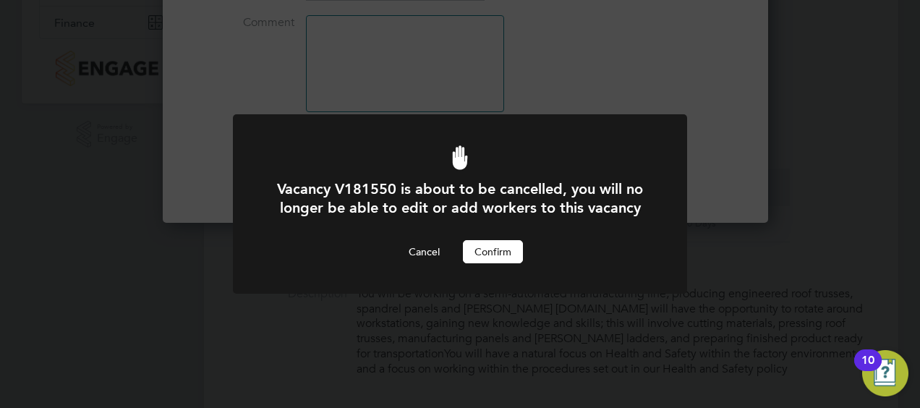
click at [491, 247] on button "Confirm" at bounding box center [493, 251] width 60 height 23
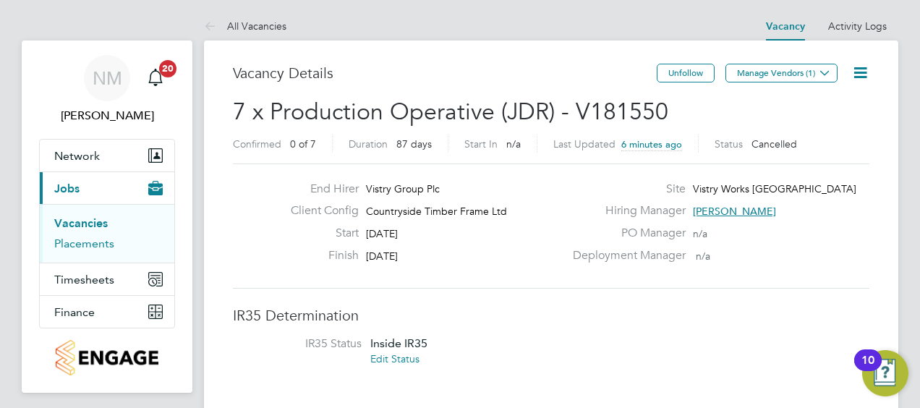
click at [94, 243] on link "Placements" at bounding box center [84, 244] width 60 height 14
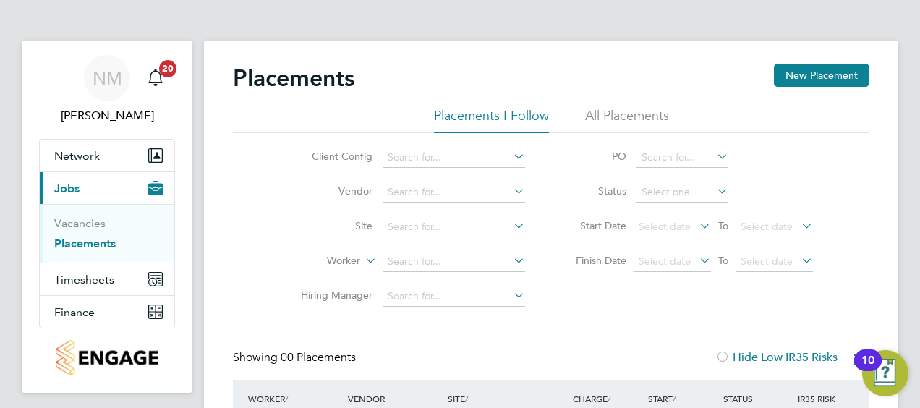
click at [511, 159] on icon at bounding box center [511, 156] width 0 height 20
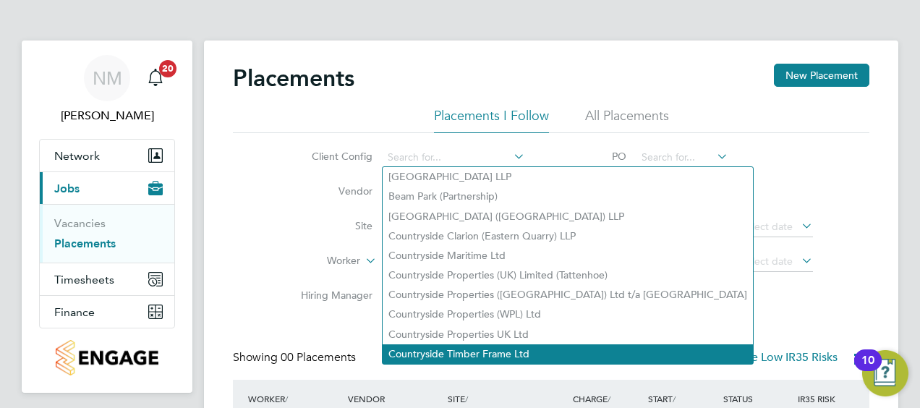
click at [480, 346] on li "Countryside Timber Frame Ltd" at bounding box center [568, 354] width 370 height 20
type input "Countryside Timber Frame Ltd"
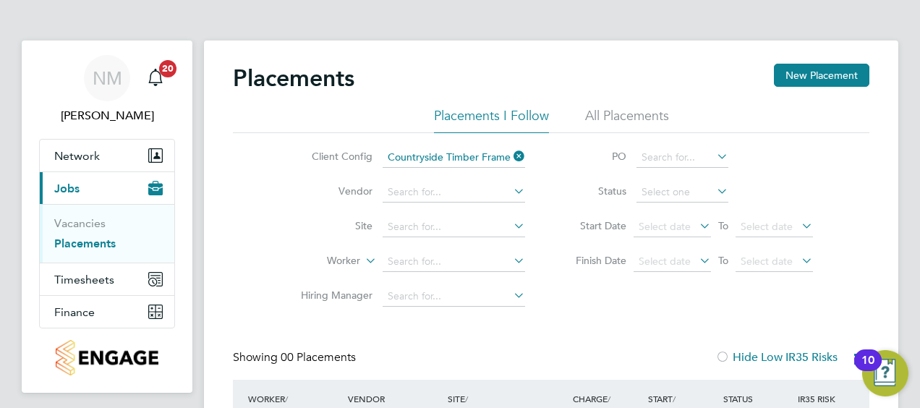
click at [511, 224] on icon at bounding box center [511, 226] width 0 height 20
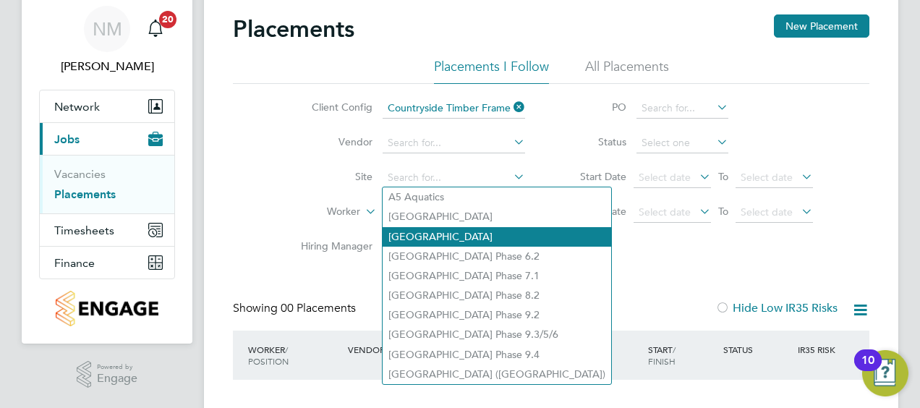
scroll to position [72, 0]
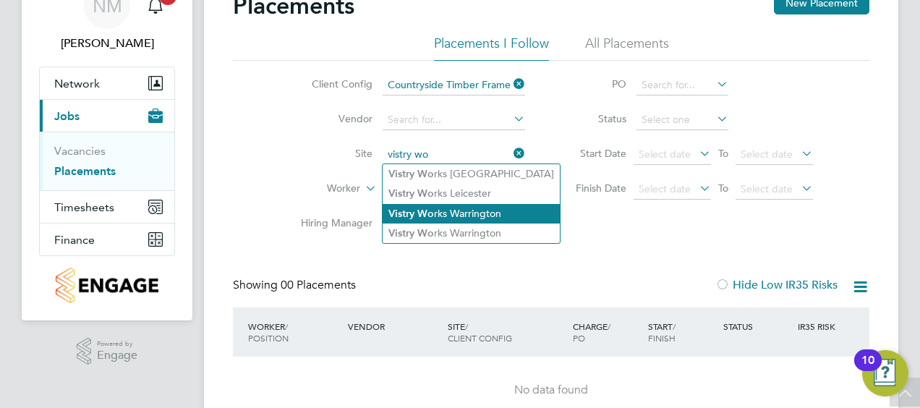
click at [462, 216] on li "Vistry Wo rks Warrington" at bounding box center [471, 214] width 177 height 20
type input "Vistry Works Warrington"
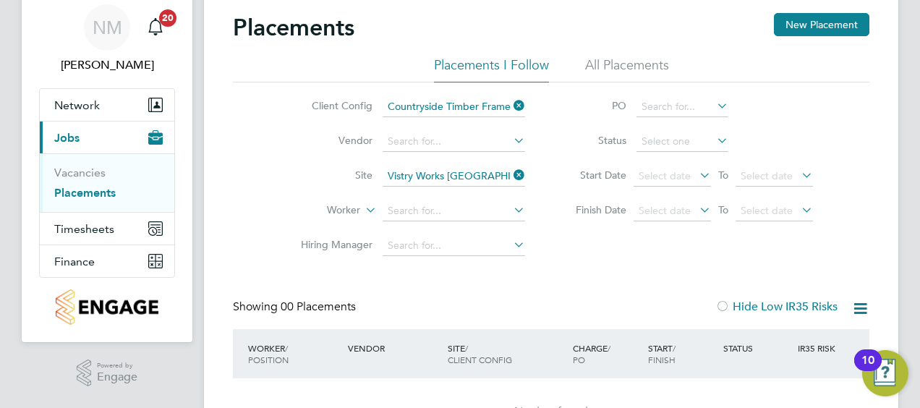
scroll to position [72, 0]
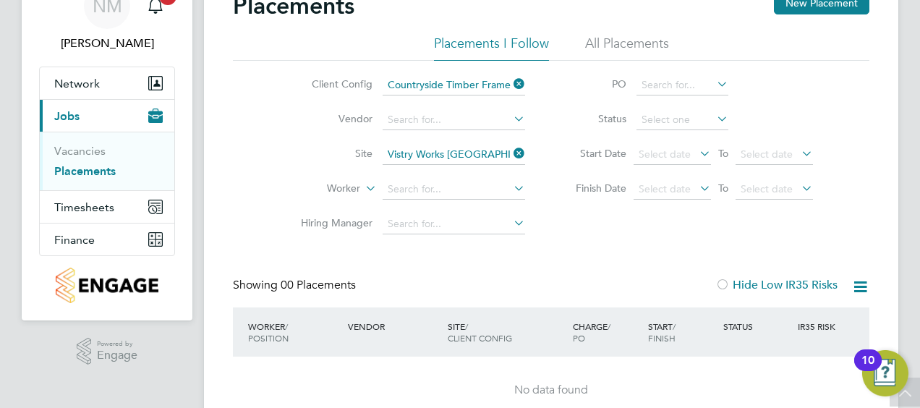
click at [714, 114] on icon at bounding box center [714, 119] width 0 height 20
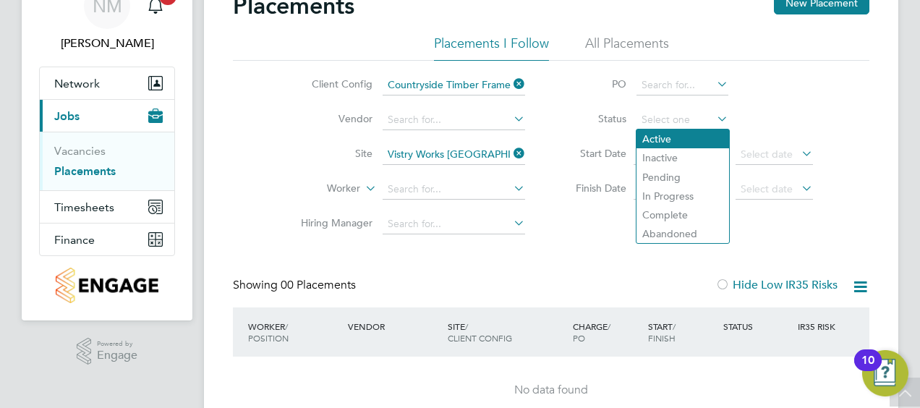
click at [687, 142] on li "Active" at bounding box center [683, 138] width 93 height 19
type input "Active"
click at [574, 258] on div "Placements New Placement Placements I Follow All Placements Client Config Count…" at bounding box center [551, 207] width 637 height 433
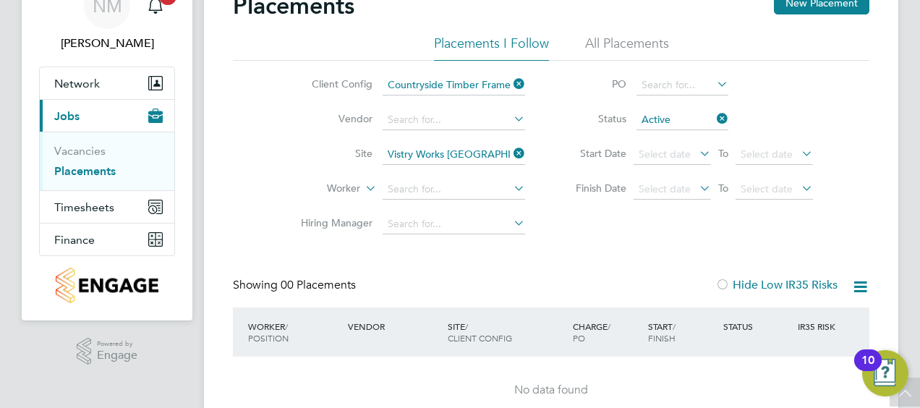
click at [635, 43] on li "All Placements" at bounding box center [627, 48] width 84 height 26
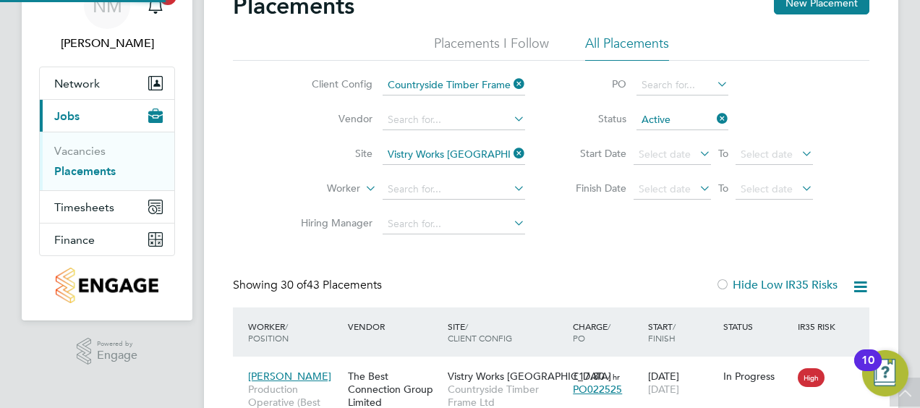
scroll to position [55, 125]
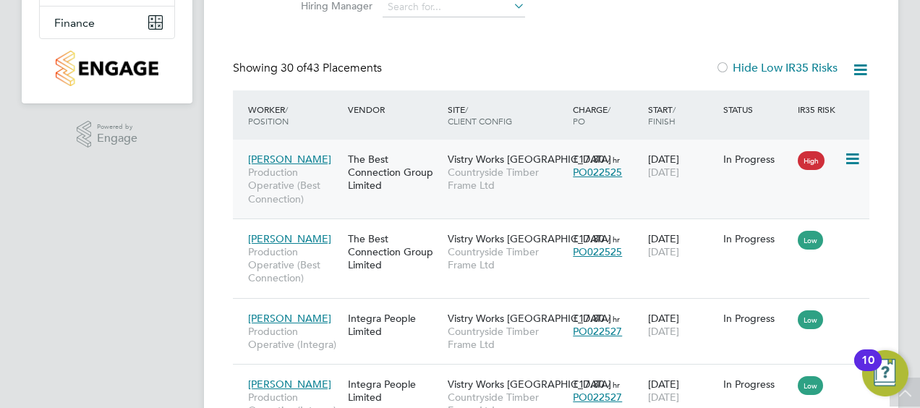
click at [517, 202] on div "Viugar Aslanov Production Operative (Best Connection) The Best Connection Group…" at bounding box center [551, 179] width 637 height 79
click at [278, 176] on span "Production Operative (Best Connection)" at bounding box center [294, 186] width 93 height 40
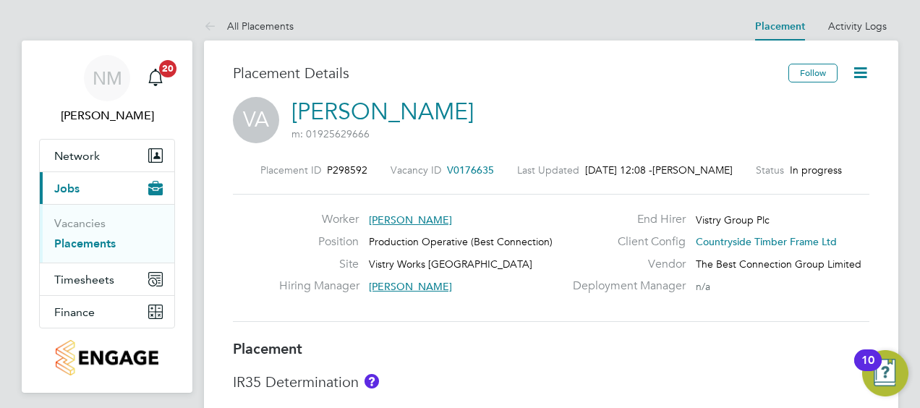
click at [867, 71] on icon at bounding box center [860, 73] width 18 height 18
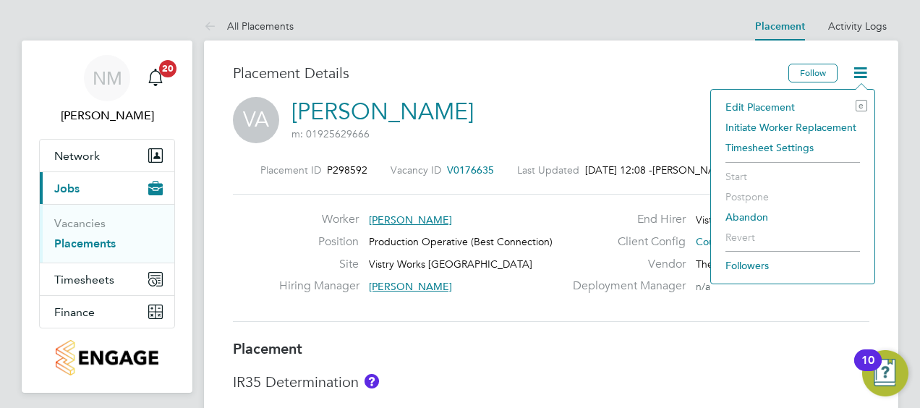
click at [809, 123] on li "Initiate Worker Replacement" at bounding box center [792, 127] width 149 height 20
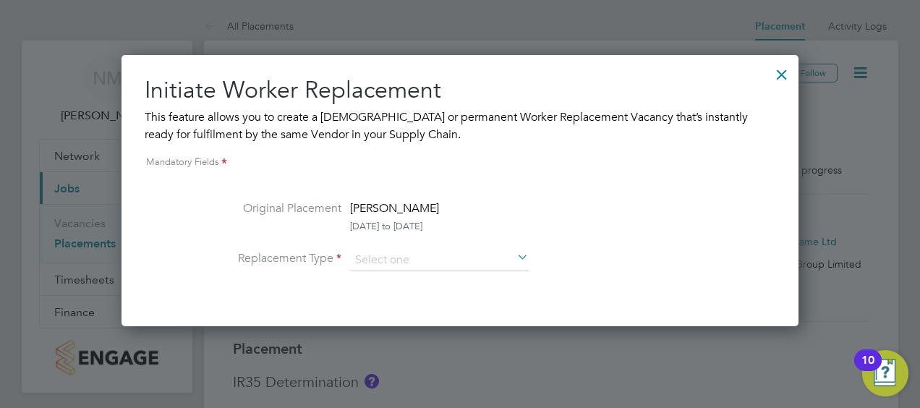
click at [514, 263] on icon at bounding box center [514, 258] width 0 height 20
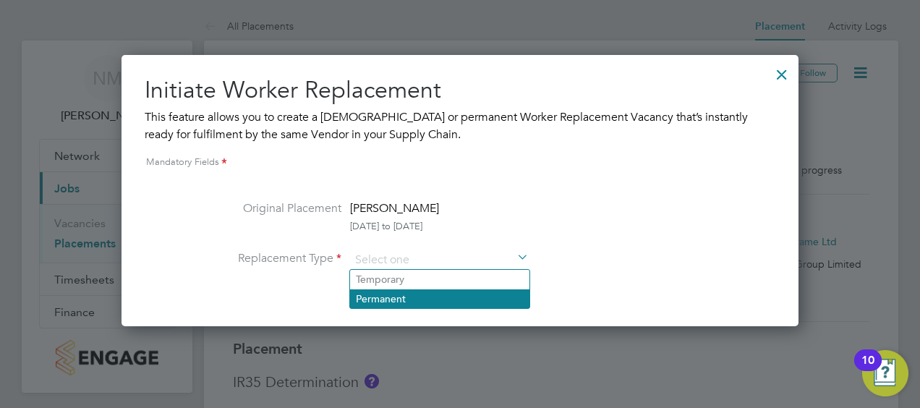
click at [404, 297] on li "Permanent" at bounding box center [439, 298] width 179 height 19
type input "Permanent"
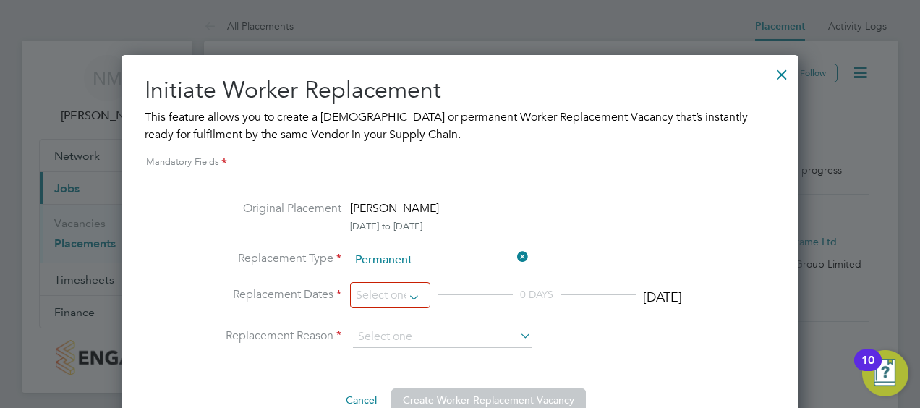
click at [661, 346] on li "Replacement Reason" at bounding box center [460, 337] width 527 height 22
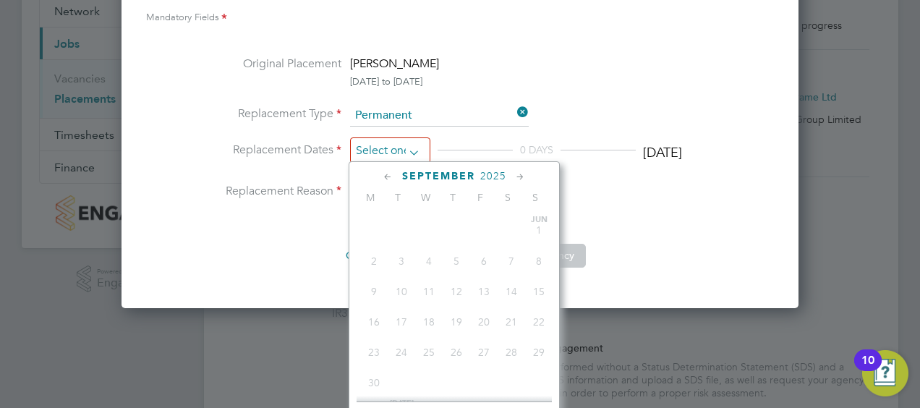
click at [421, 151] on input at bounding box center [390, 150] width 80 height 27
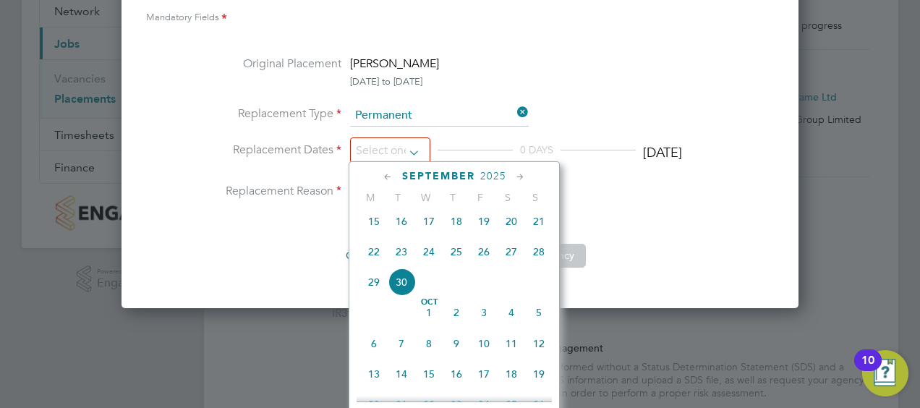
click at [399, 292] on span "30" at bounding box center [401, 281] width 27 height 27
type input "30 Sep 2025"
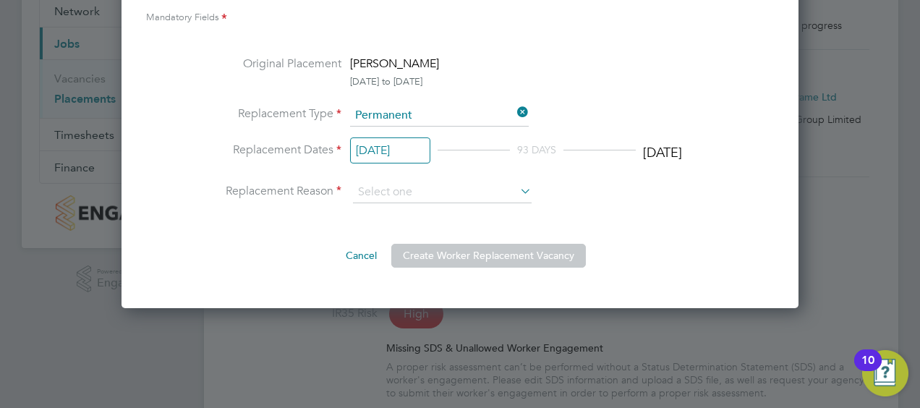
click at [517, 195] on icon at bounding box center [517, 191] width 0 height 20
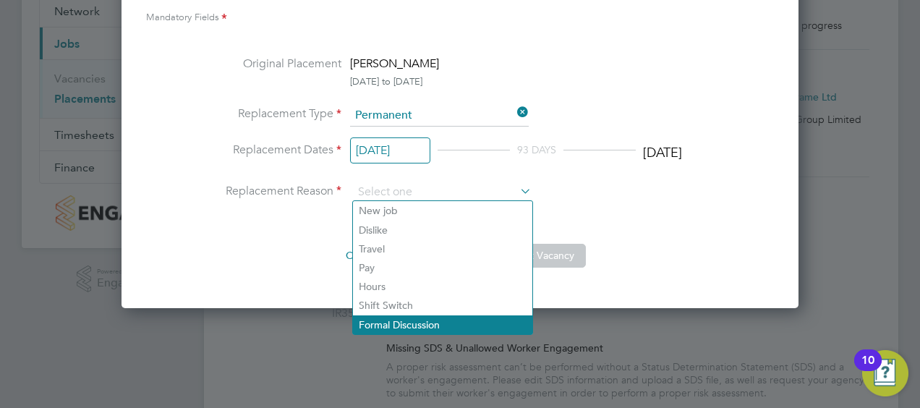
click at [428, 325] on li "Formal Discussion" at bounding box center [442, 324] width 179 height 19
type input "Formal Discussion"
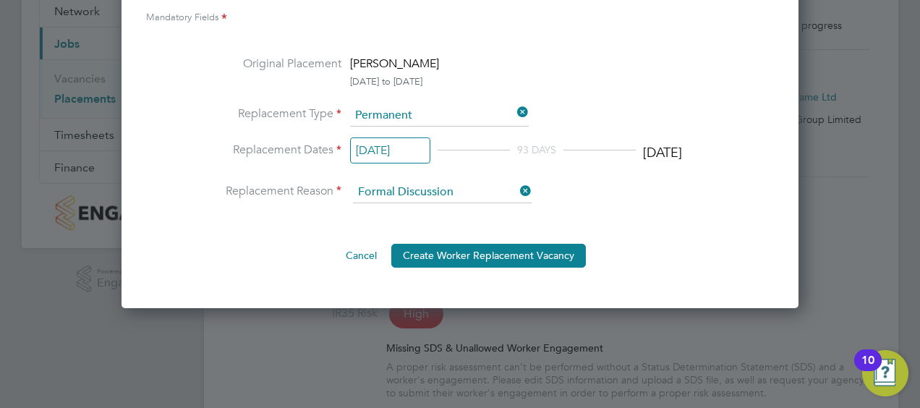
click at [651, 233] on div "Cancel Create Worker Replacement Vacancy" at bounding box center [460, 249] width 527 height 35
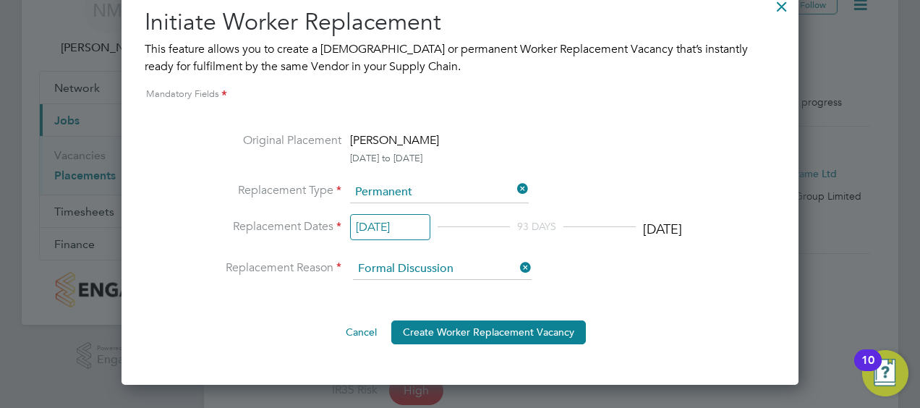
scroll to position [145, 0]
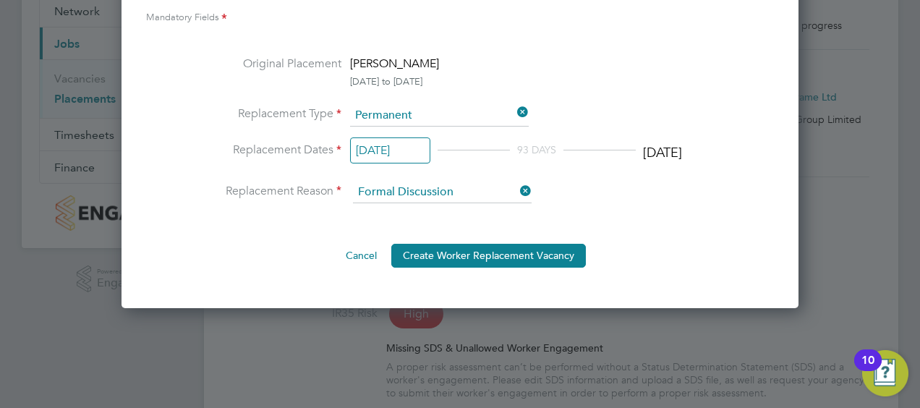
click at [360, 255] on button "Cancel" at bounding box center [361, 255] width 54 height 23
